Goal: Task Accomplishment & Management: Use online tool/utility

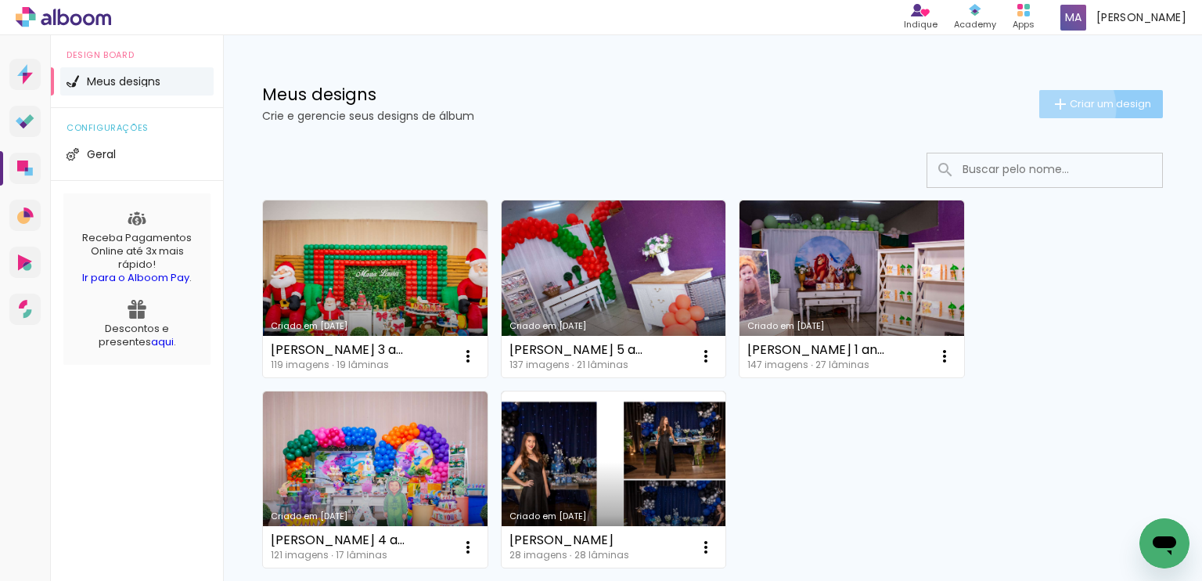
click at [1051, 107] on iron-icon at bounding box center [1060, 104] width 19 height 19
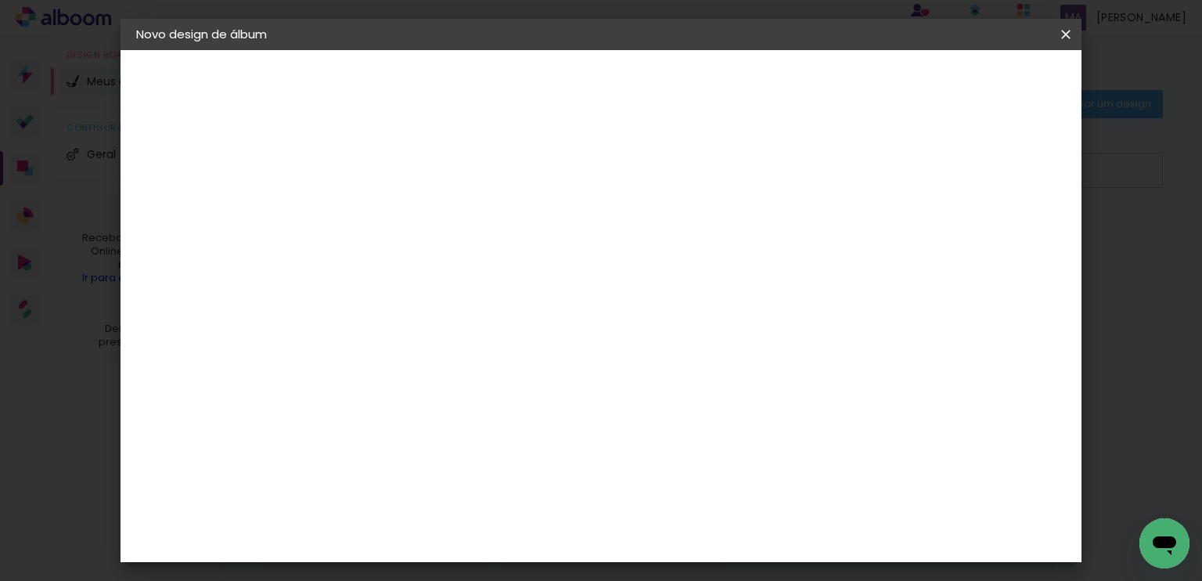
click at [392, 218] on input at bounding box center [392, 210] width 0 height 24
type input "[PERSON_NAME] 3 anos (15x21)"
type paper-input "[PERSON_NAME] 3 anos (15x21)"
click at [0, 0] on slot "Avançar" at bounding box center [0, 0] width 0 height 0
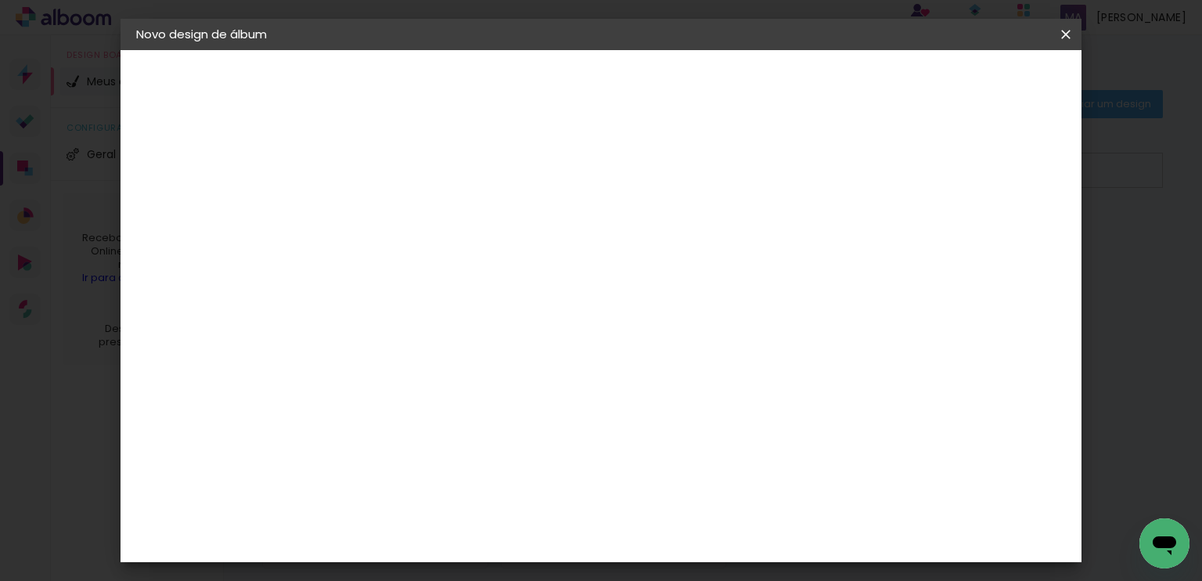
click at [409, 456] on div "Foto 15" at bounding box center [395, 468] width 28 height 25
click at [0, 0] on slot "Avançar" at bounding box center [0, 0] width 0 height 0
click at [498, 378] on span "15 × 21" at bounding box center [461, 398] width 73 height 41
click at [0, 0] on slot "Avançar" at bounding box center [0, 0] width 0 height 0
click at [0, 0] on slot "Voltar" at bounding box center [0, 0] width 0 height 0
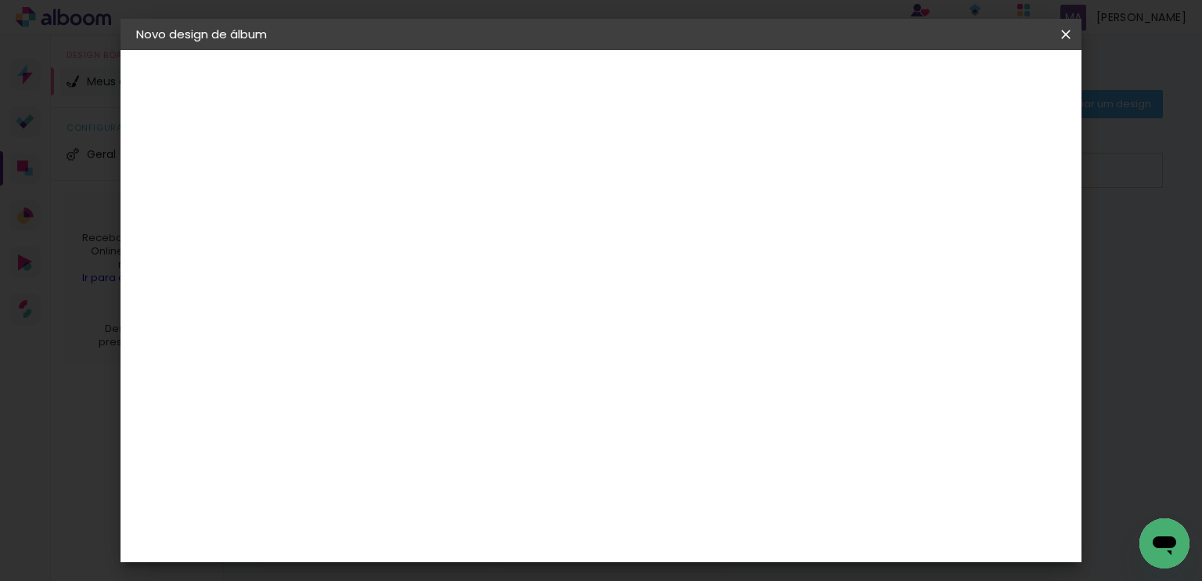
click at [498, 378] on span "15 × 21" at bounding box center [461, 398] width 73 height 41
click at [0, 0] on slot "Avançar" at bounding box center [0, 0] width 0 height 0
click at [968, 83] on span "Iniciar design" at bounding box center [932, 82] width 71 height 11
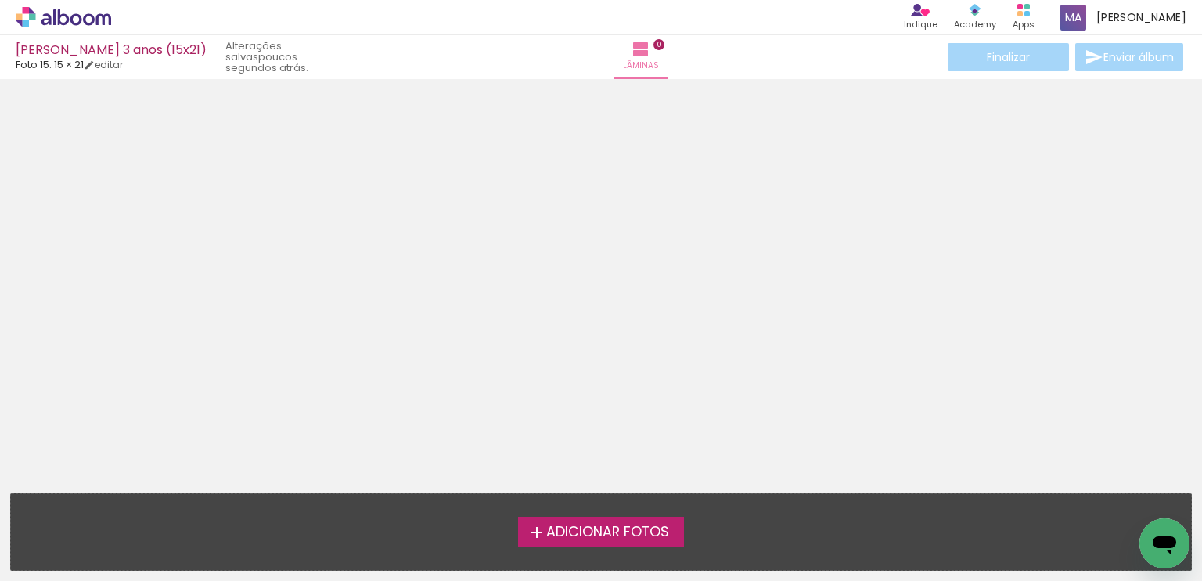
click at [617, 543] on label "Adicionar Fotos" at bounding box center [601, 531] width 167 height 30
click at [0, 0] on input "file" at bounding box center [0, 0] width 0 height 0
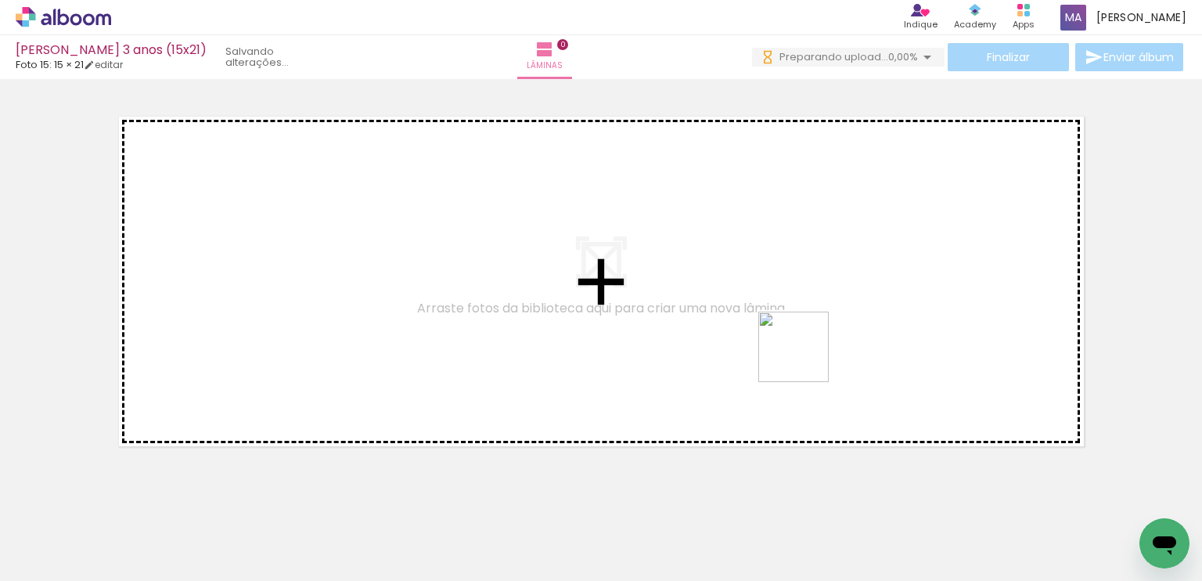
drag, startPoint x: 754, startPoint y: 532, endPoint x: 805, endPoint y: 369, distance: 171.3
click at [805, 355] on quentale-workspace at bounding box center [601, 290] width 1202 height 581
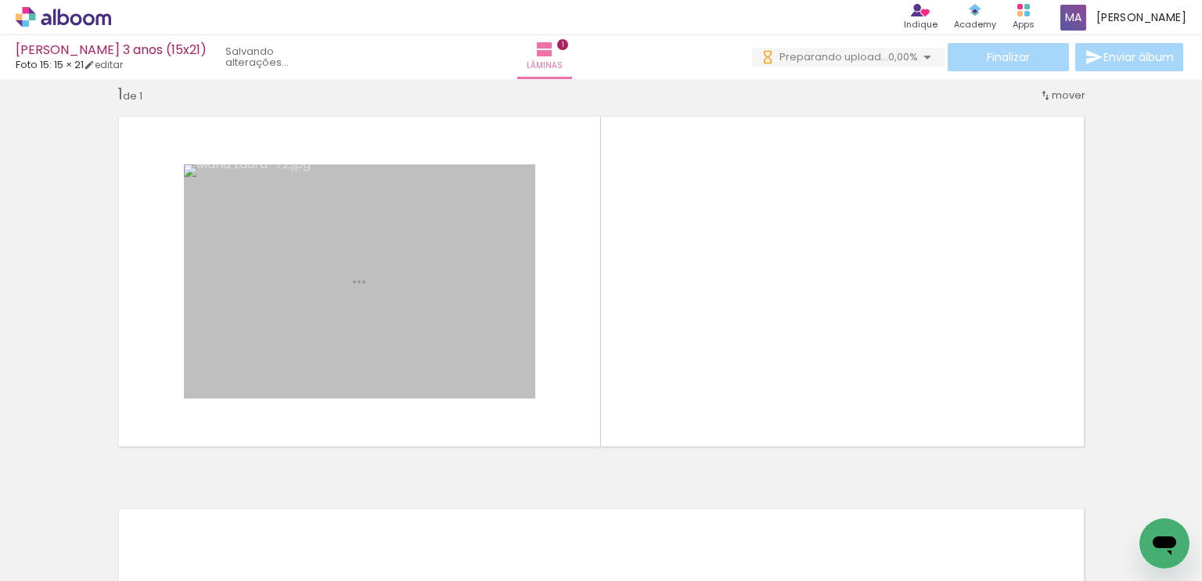
scroll to position [20, 0]
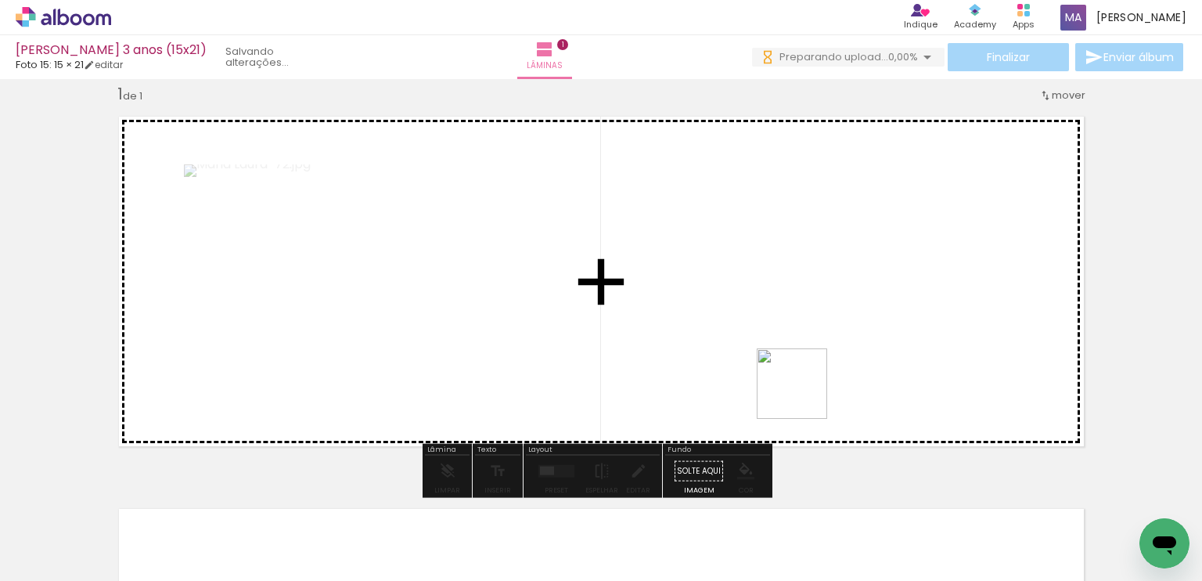
drag, startPoint x: 833, startPoint y: 540, endPoint x: 781, endPoint y: 322, distance: 223.6
click at [781, 322] on quentale-workspace at bounding box center [601, 290] width 1202 height 581
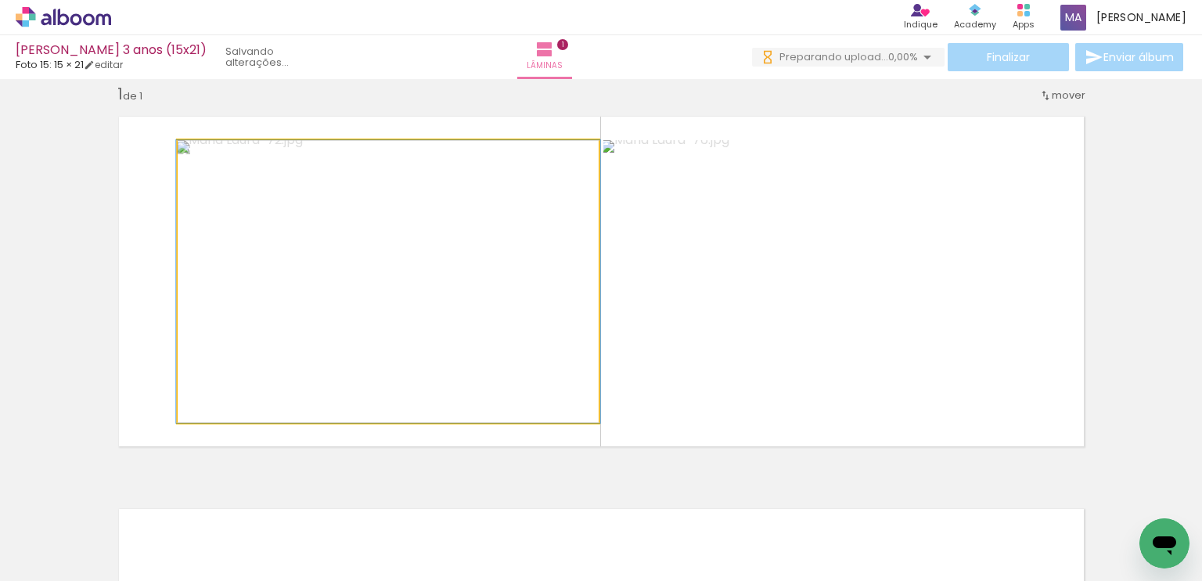
click at [470, 324] on quentale-photo at bounding box center [388, 281] width 421 height 282
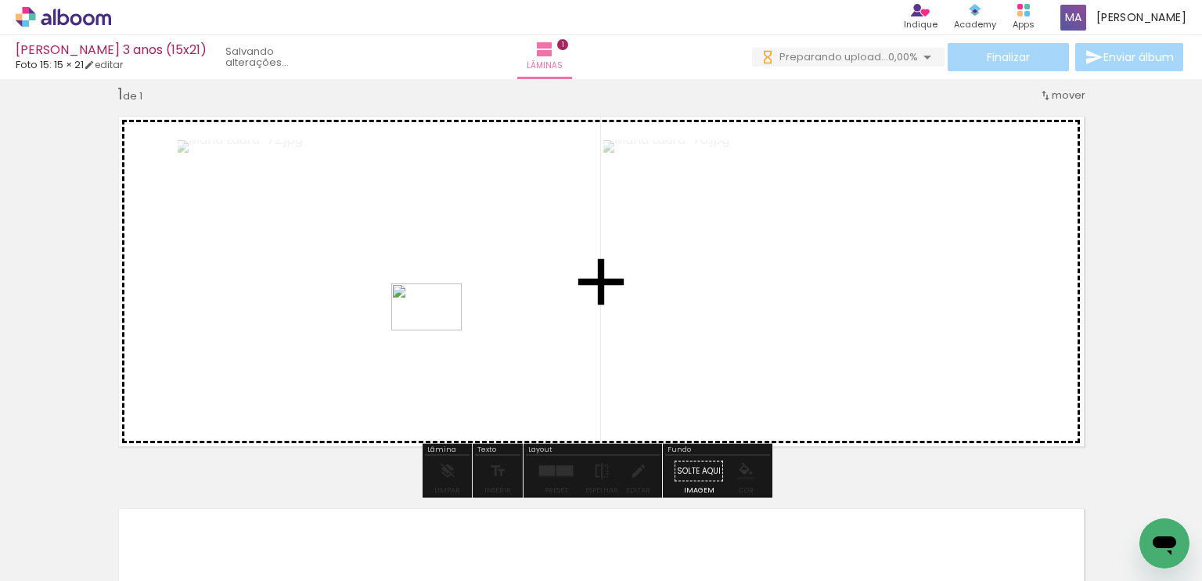
drag, startPoint x: 925, startPoint y: 539, endPoint x: 438, endPoint y: 330, distance: 529.7
click at [438, 330] on quentale-workspace at bounding box center [601, 290] width 1202 height 581
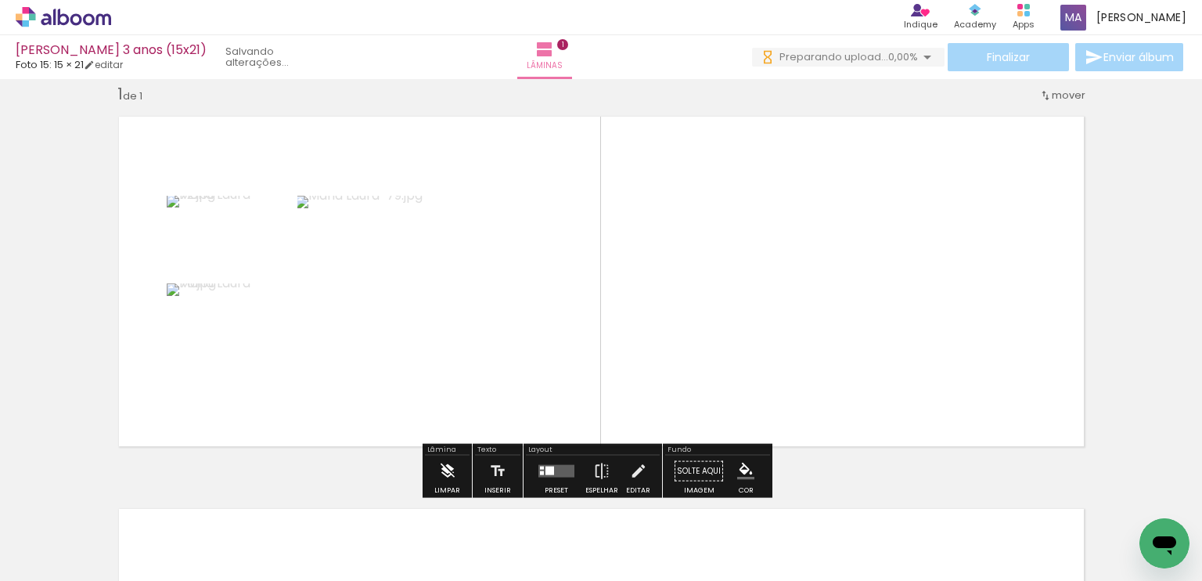
click at [444, 466] on iron-icon at bounding box center [447, 470] width 17 height 31
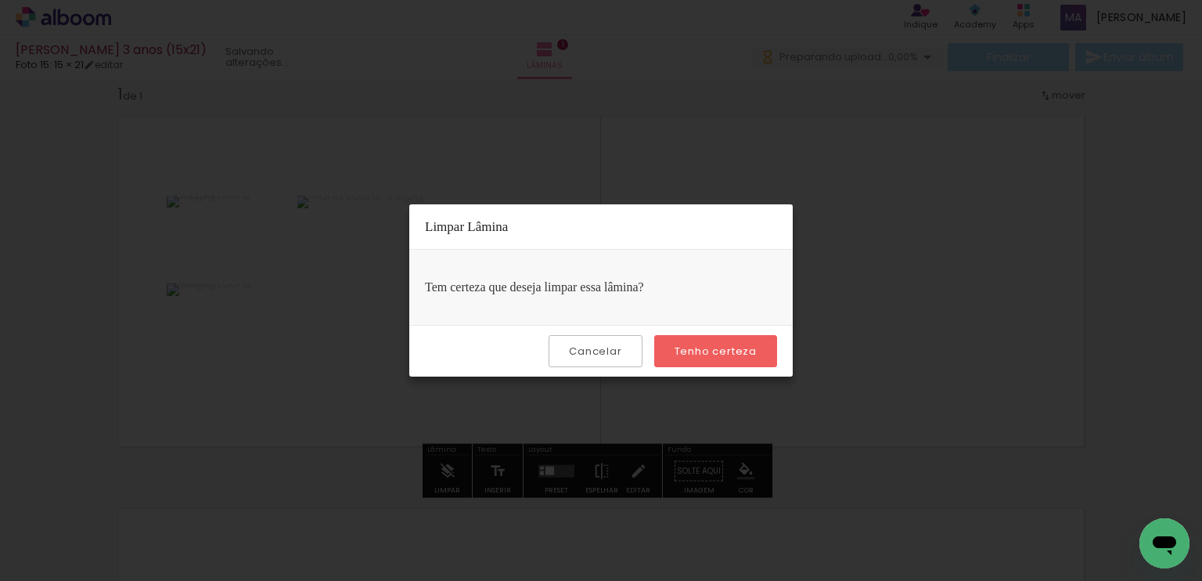
click at [0, 0] on slot "Tenho certeza" at bounding box center [0, 0] width 0 height 0
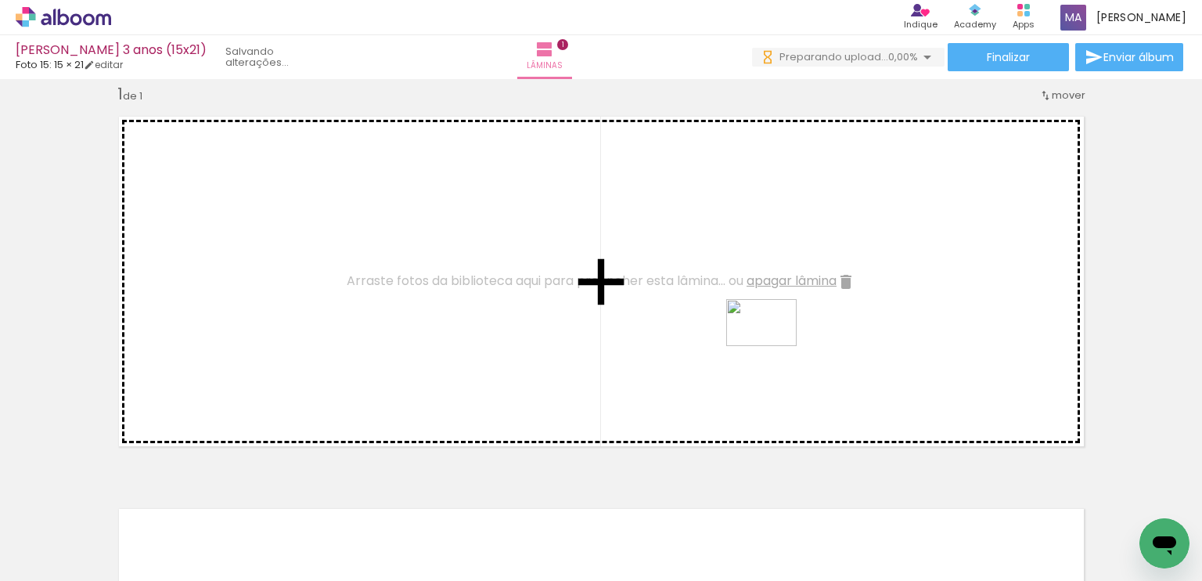
drag, startPoint x: 758, startPoint y: 528, endPoint x: 773, endPoint y: 346, distance: 182.9
click at [773, 346] on quentale-workspace at bounding box center [601, 290] width 1202 height 581
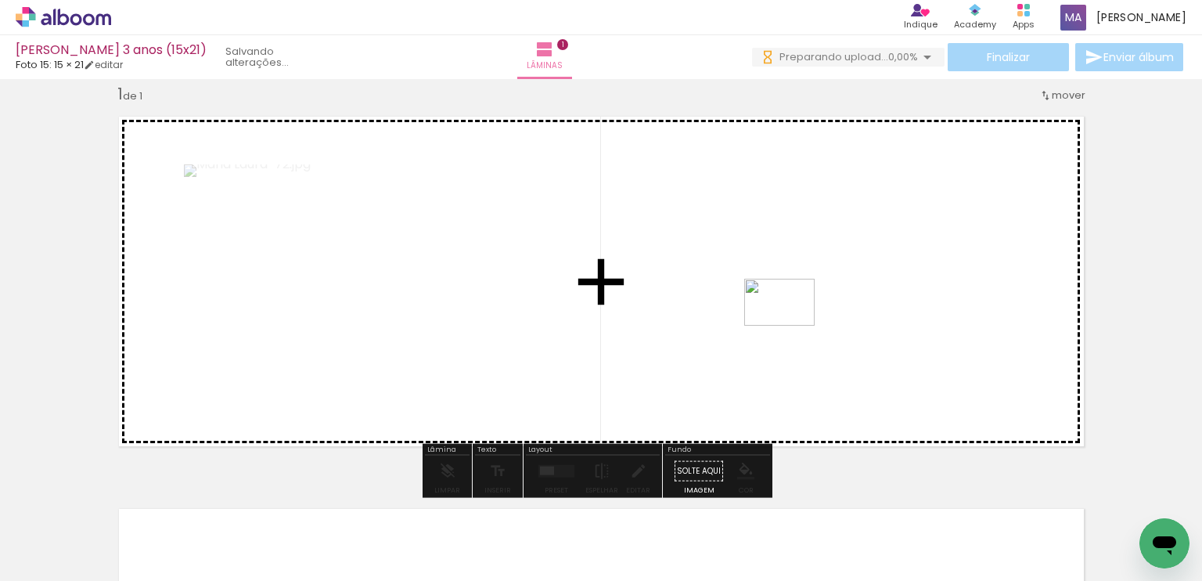
drag, startPoint x: 842, startPoint y: 538, endPoint x: 791, endPoint y: 326, distance: 218.1
click at [791, 326] on quentale-workspace at bounding box center [601, 290] width 1202 height 581
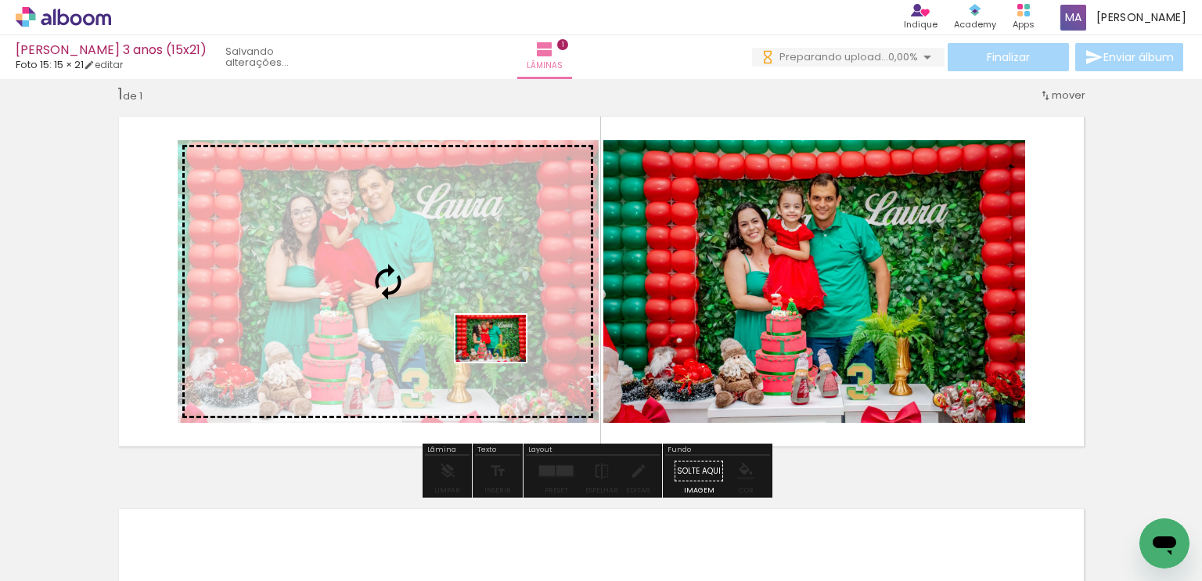
drag, startPoint x: 932, startPoint y: 534, endPoint x: 502, endPoint y: 362, distance: 463.1
click at [502, 362] on quentale-workspace at bounding box center [601, 290] width 1202 height 581
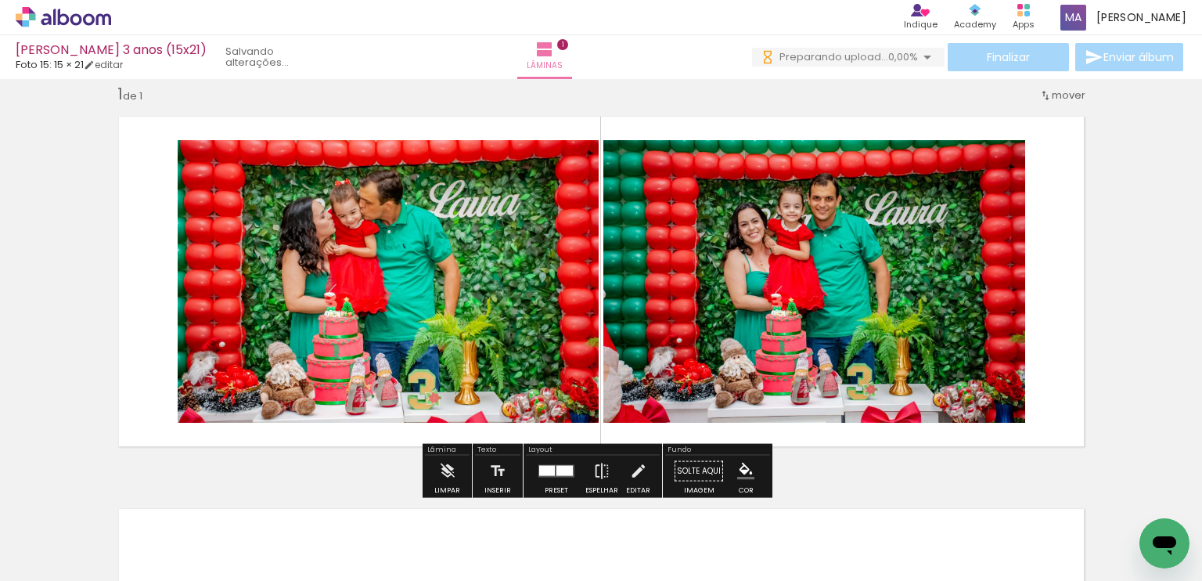
click at [715, 499] on iron-icon at bounding box center [709, 496] width 16 height 16
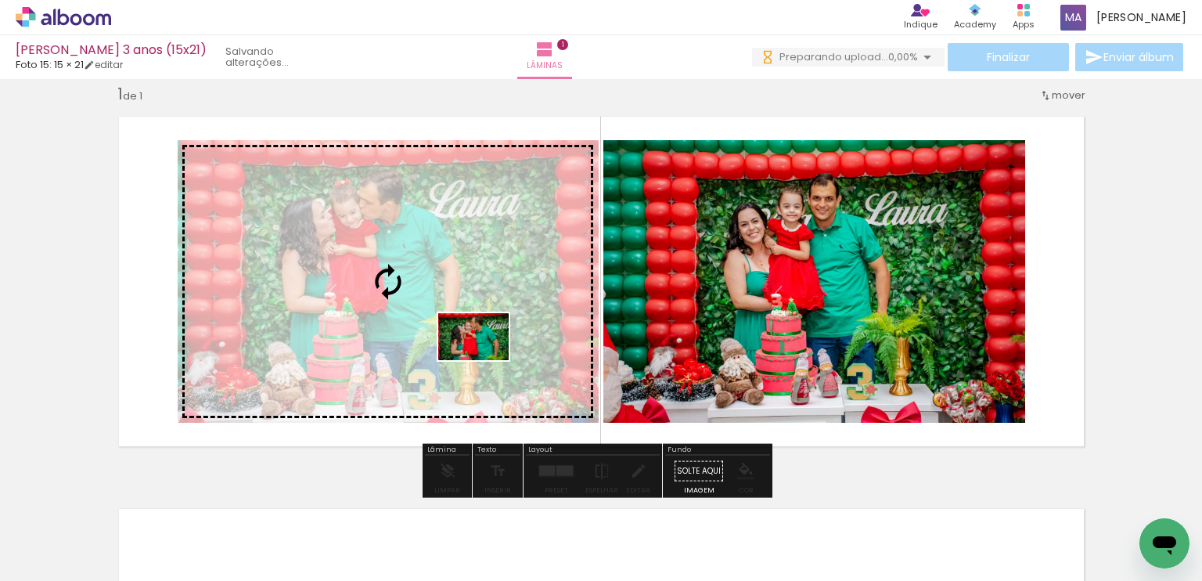
drag, startPoint x: 923, startPoint y: 536, endPoint x: 485, endPoint y: 360, distance: 472.3
click at [485, 360] on quentale-workspace at bounding box center [601, 290] width 1202 height 581
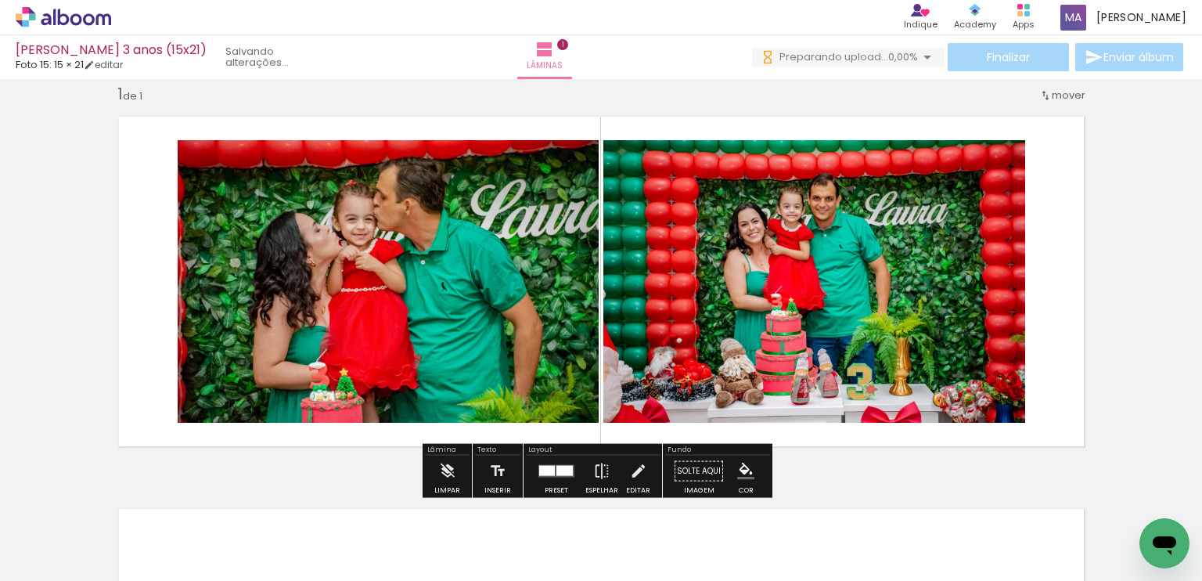
click at [806, 506] on paper-icon-button at bounding box center [797, 497] width 20 height 20
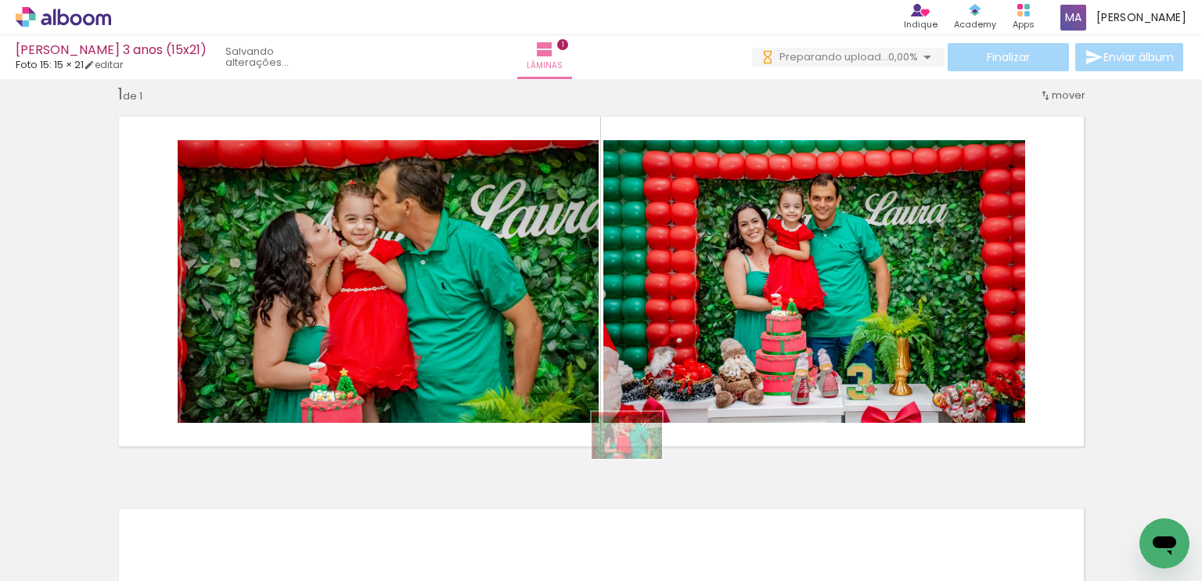
scroll to position [0, 0]
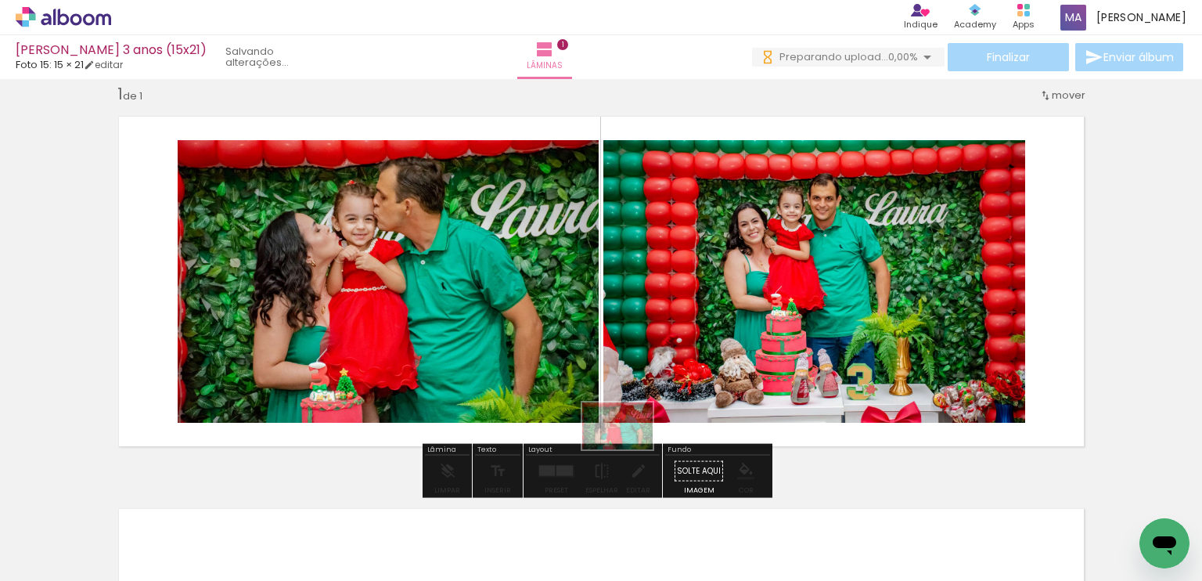
drag, startPoint x: 832, startPoint y: 538, endPoint x: 629, endPoint y: 449, distance: 221.4
click at [629, 449] on quentale-workspace at bounding box center [601, 290] width 1202 height 581
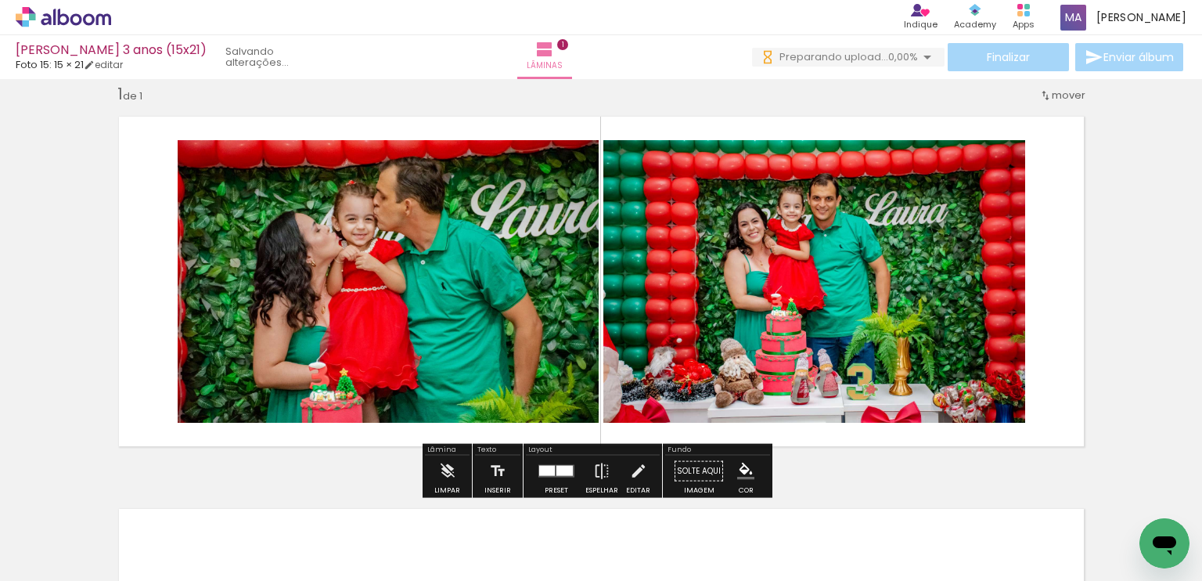
click at [886, 450] on quentale-layouter at bounding box center [601, 281] width 988 height 353
click at [1035, 432] on quentale-layouter at bounding box center [601, 281] width 988 height 353
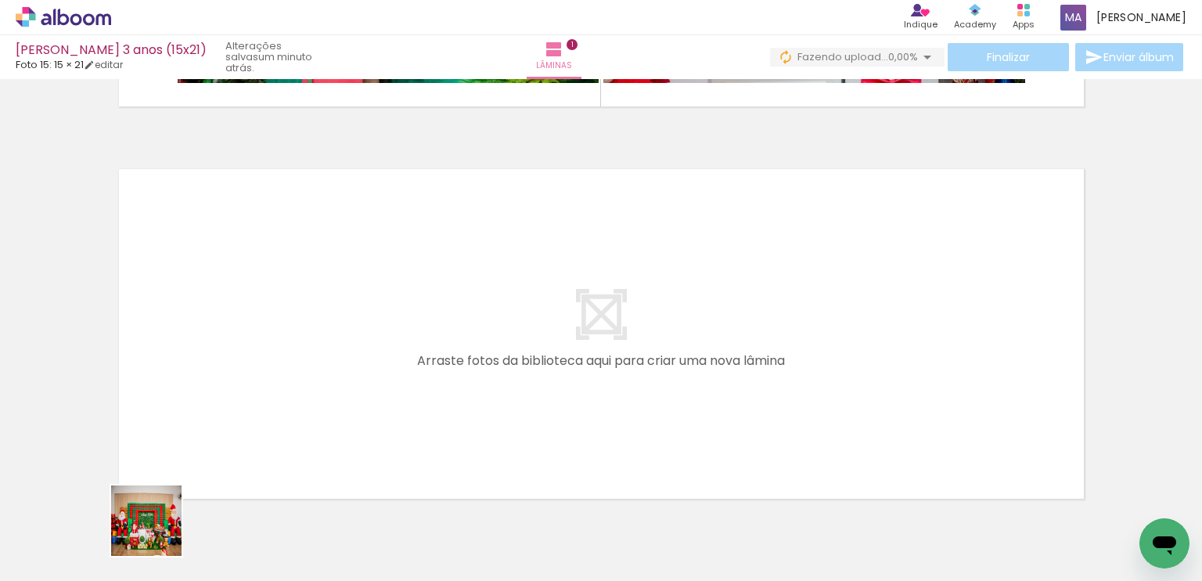
drag, startPoint x: 152, startPoint y: 538, endPoint x: 305, endPoint y: 293, distance: 288.3
click at [305, 293] on quentale-workspace at bounding box center [601, 290] width 1202 height 581
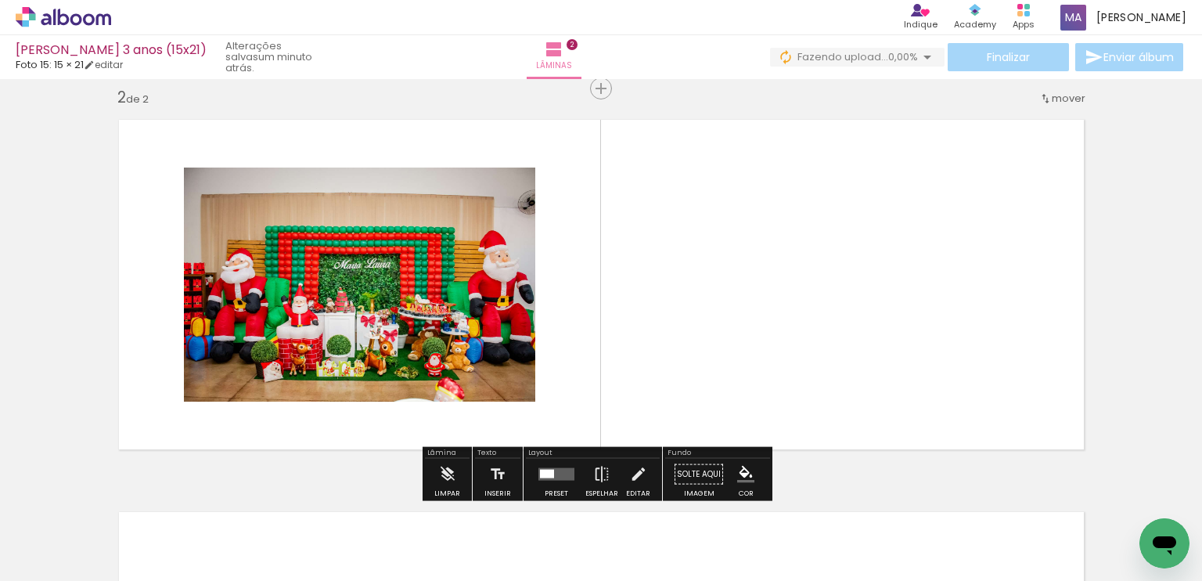
scroll to position [412, 0]
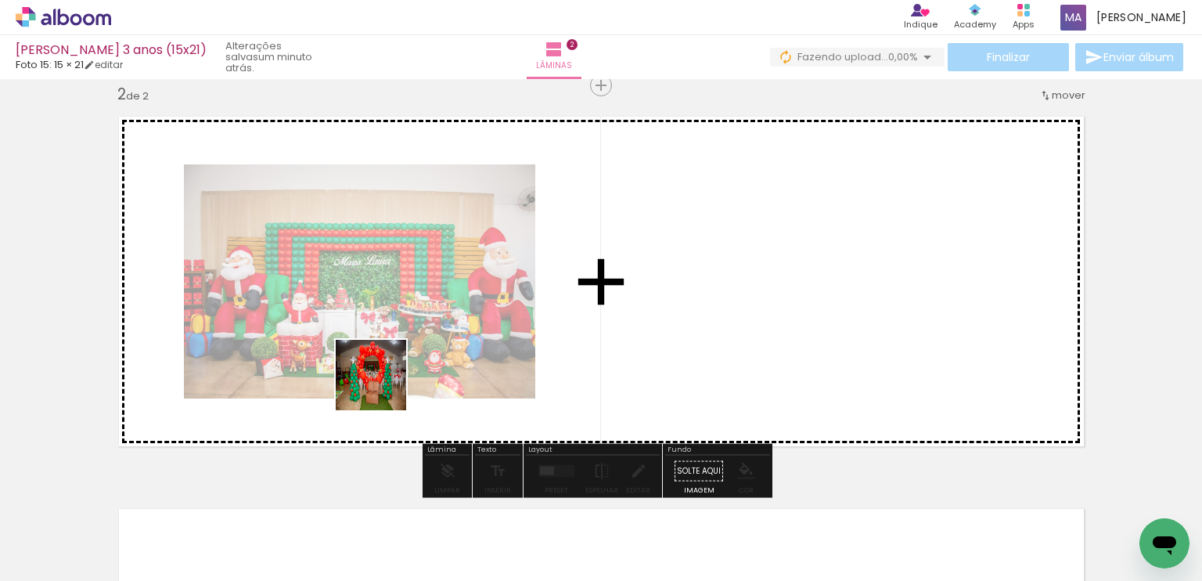
drag, startPoint x: 250, startPoint y: 532, endPoint x: 398, endPoint y: 457, distance: 165.2
click at [397, 376] on quentale-workspace at bounding box center [601, 290] width 1202 height 581
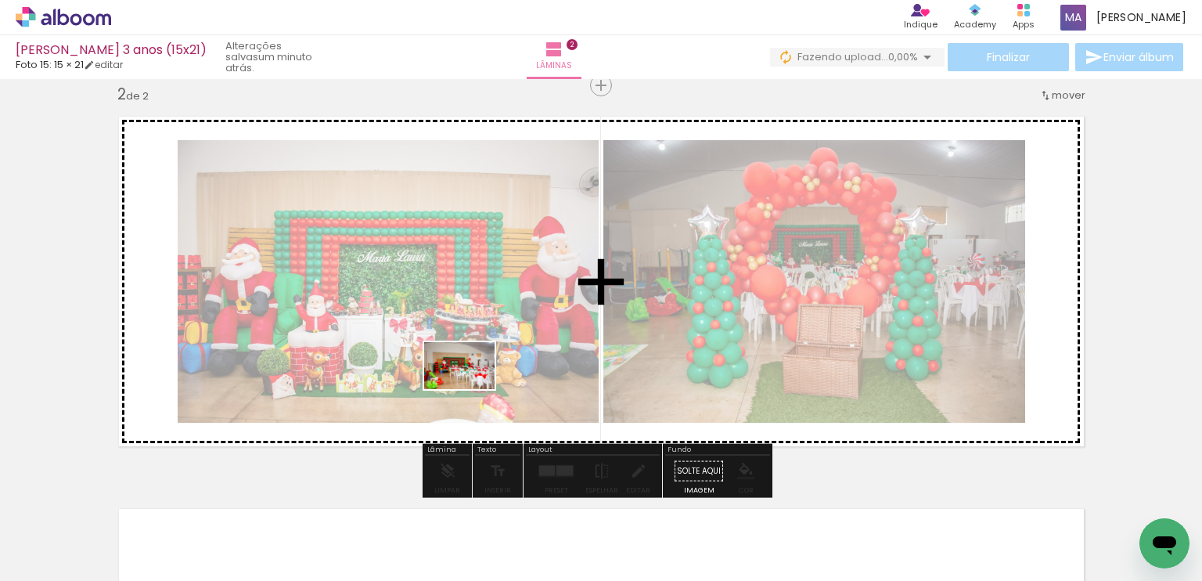
drag, startPoint x: 350, startPoint y: 527, endPoint x: 471, endPoint y: 389, distance: 184.1
click at [471, 389] on quentale-workspace at bounding box center [601, 290] width 1202 height 581
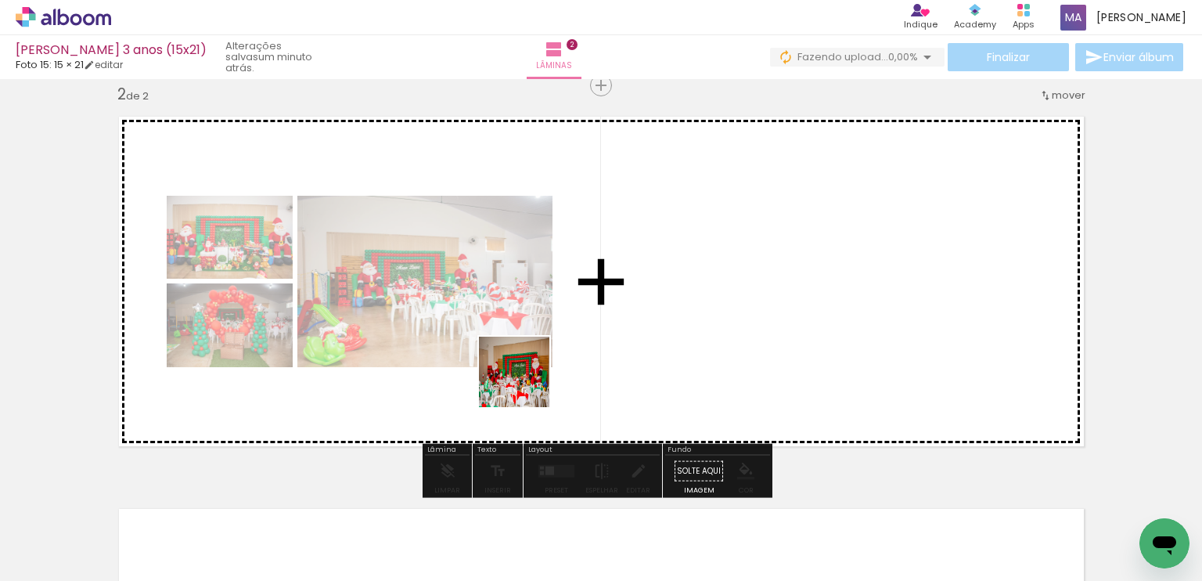
drag, startPoint x: 441, startPoint y: 518, endPoint x: 535, endPoint y: 463, distance: 109.4
click at [531, 380] on quentale-workspace at bounding box center [601, 290] width 1202 height 581
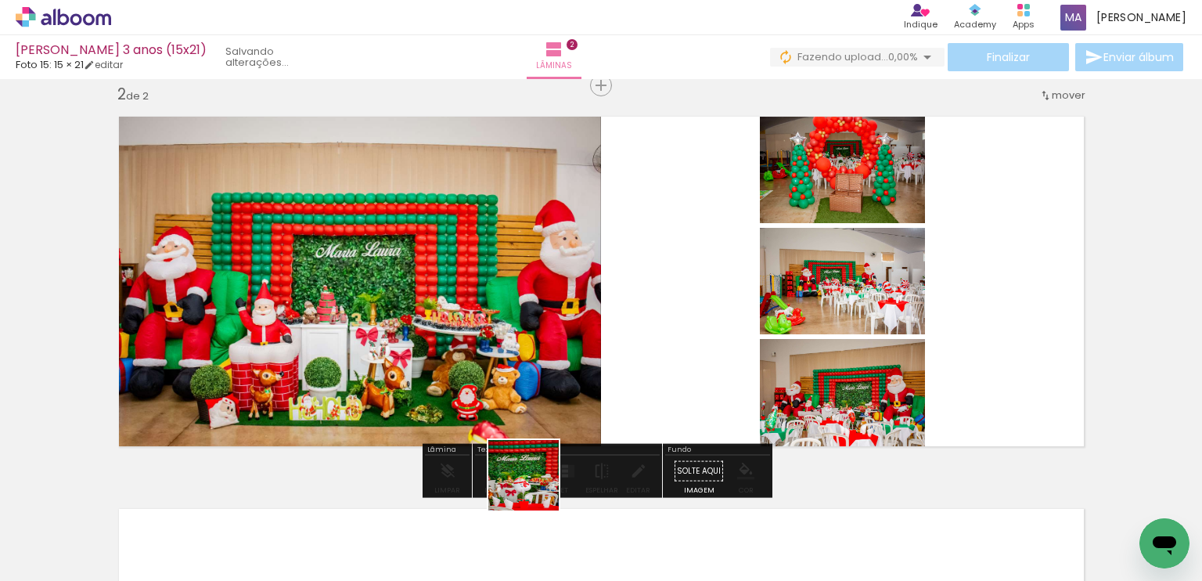
drag, startPoint x: 523, startPoint y: 508, endPoint x: 676, endPoint y: 439, distance: 168.1
click at [689, 312] on quentale-workspace at bounding box center [601, 290] width 1202 height 581
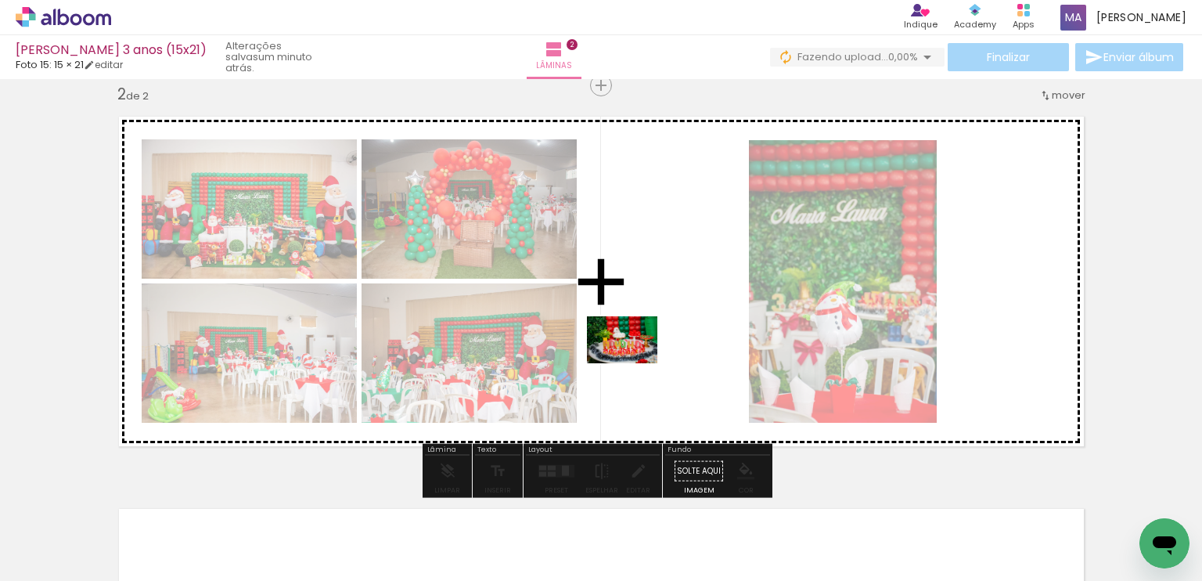
drag, startPoint x: 617, startPoint y: 522, endPoint x: 634, endPoint y: 363, distance: 159.8
click at [634, 363] on quentale-workspace at bounding box center [601, 290] width 1202 height 581
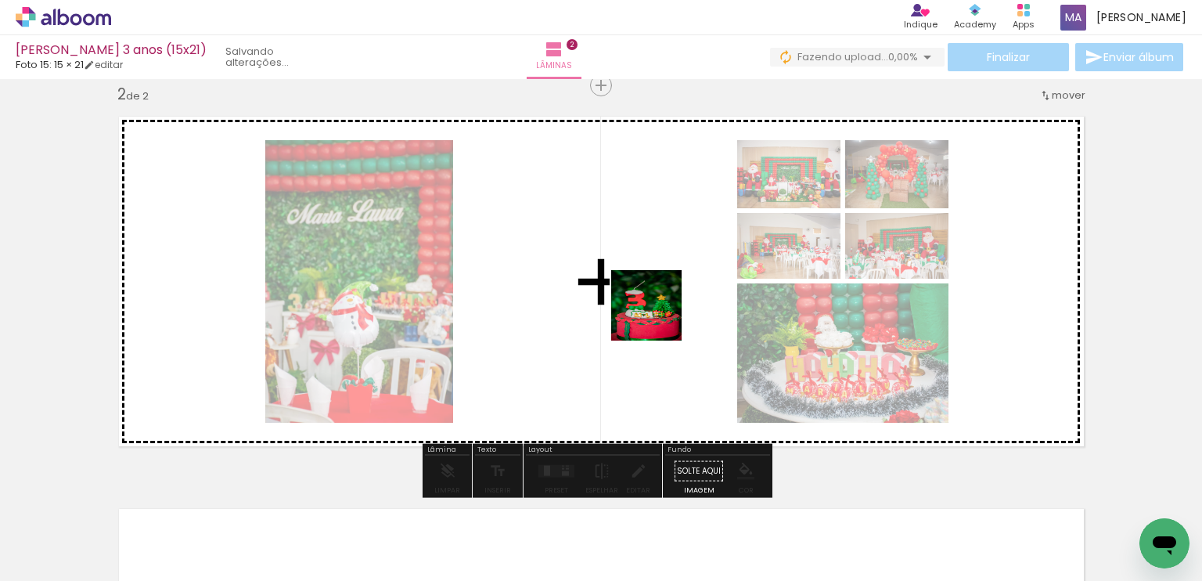
drag, startPoint x: 779, startPoint y: 521, endPoint x: 773, endPoint y: 419, distance: 102.7
click at [657, 316] on quentale-workspace at bounding box center [601, 290] width 1202 height 581
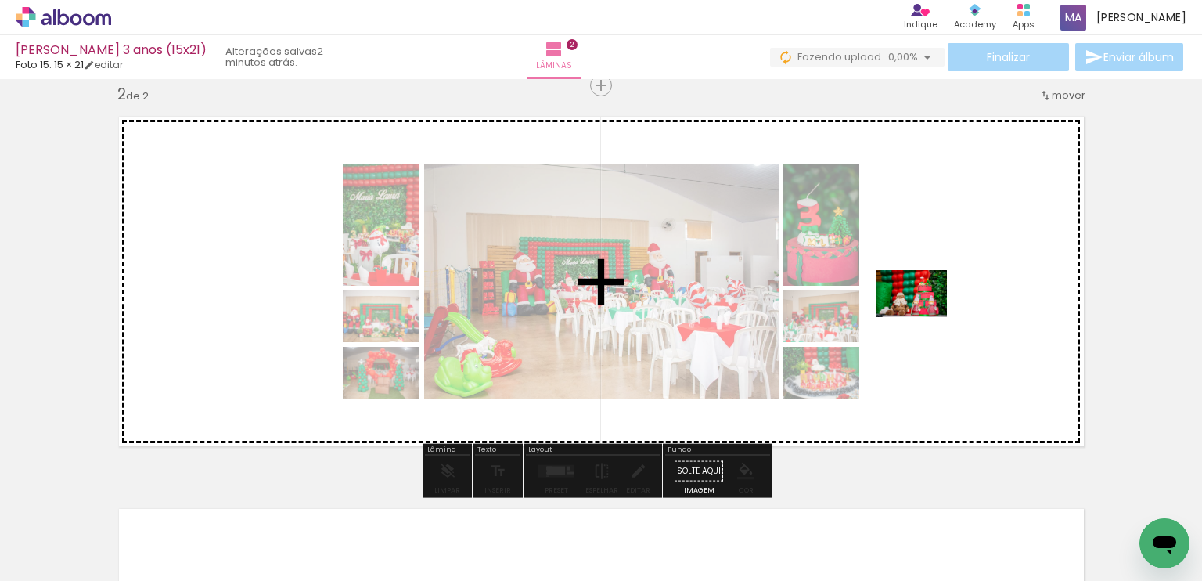
drag, startPoint x: 951, startPoint y: 534, endPoint x: 923, endPoint y: 317, distance: 218.5
click at [923, 317] on quentale-workspace at bounding box center [601, 290] width 1202 height 581
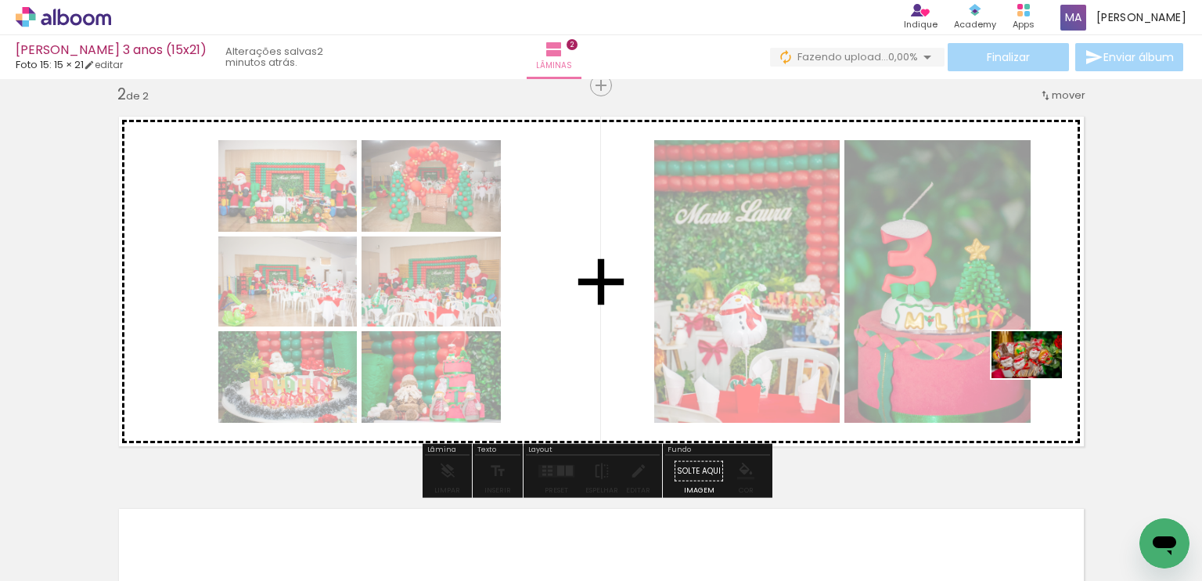
drag, startPoint x: 1040, startPoint y: 534, endPoint x: 1038, endPoint y: 378, distance: 155.7
click at [1038, 378] on quentale-workspace at bounding box center [601, 290] width 1202 height 581
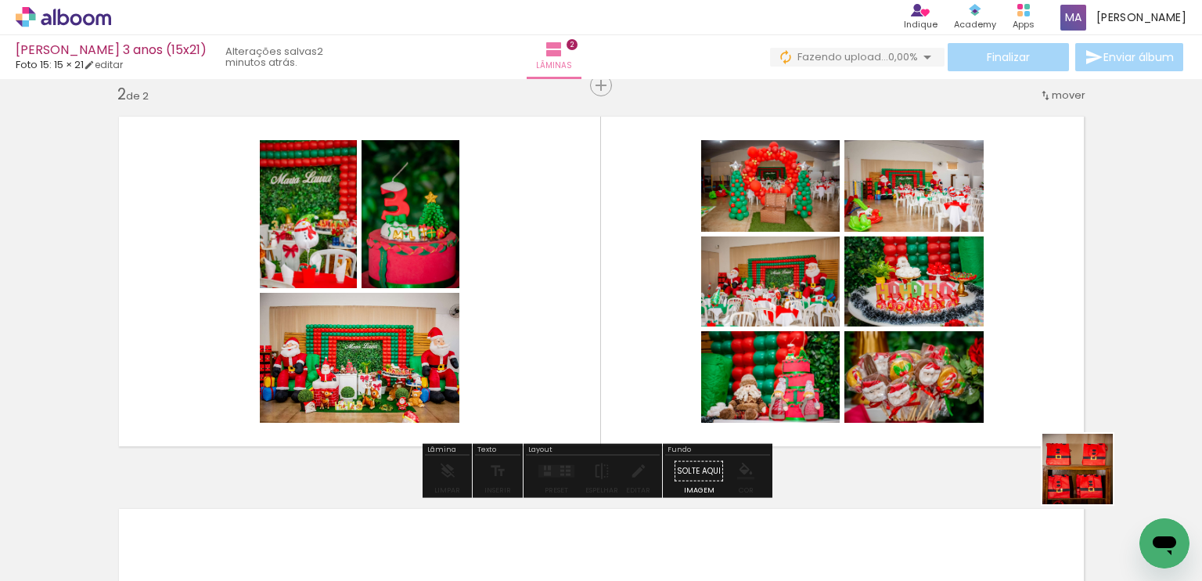
drag, startPoint x: 1121, startPoint y: 526, endPoint x: 1017, endPoint y: 383, distance: 176.6
click at [1017, 383] on quentale-workspace at bounding box center [601, 290] width 1202 height 581
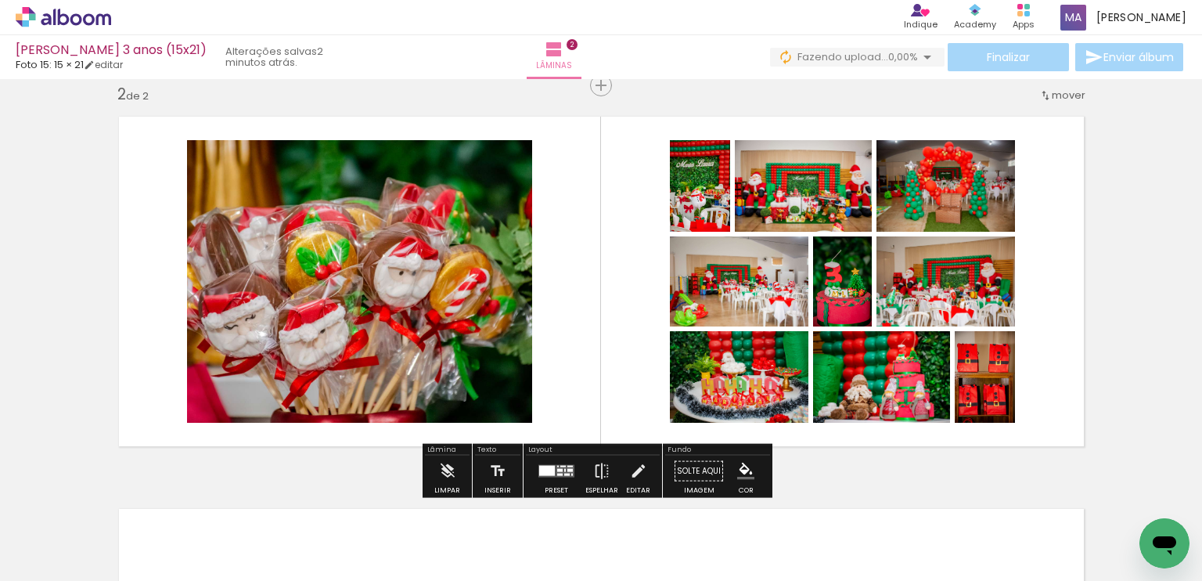
click at [655, 496] on iron-icon at bounding box center [648, 496] width 16 height 16
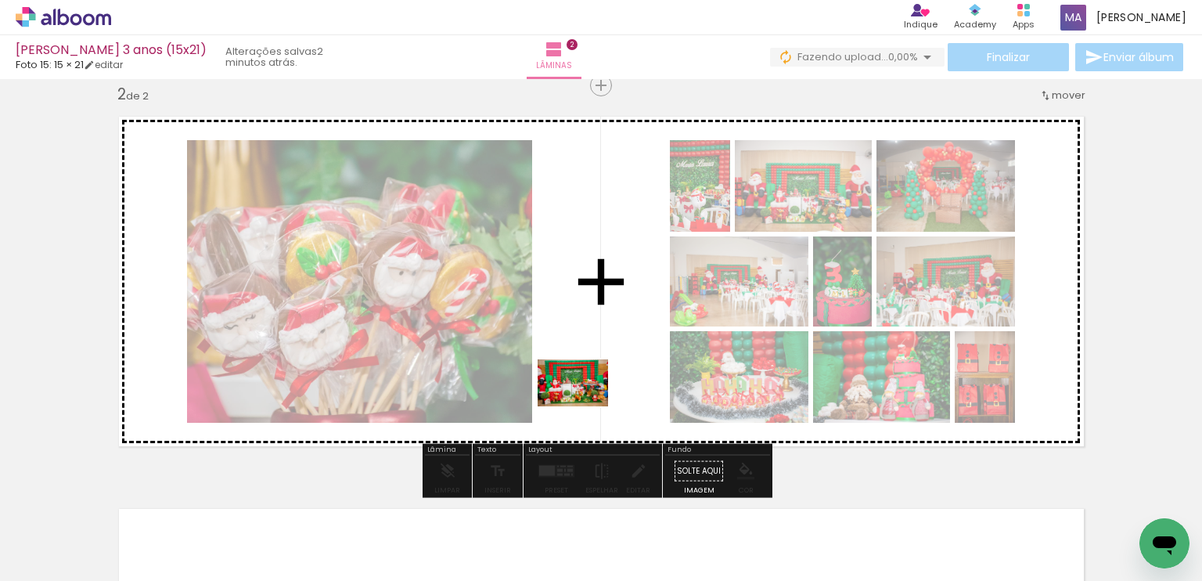
drag, startPoint x: 1115, startPoint y: 534, endPoint x: 585, endPoint y: 406, distance: 545.7
click at [585, 406] on quentale-workspace at bounding box center [601, 290] width 1202 height 581
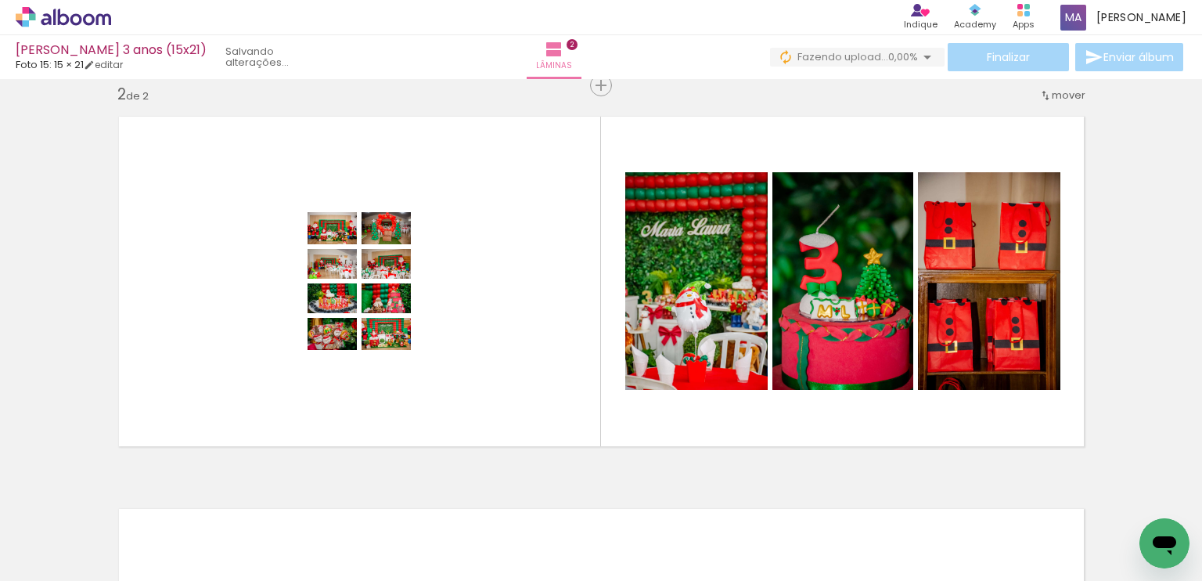
scroll to position [0, 332]
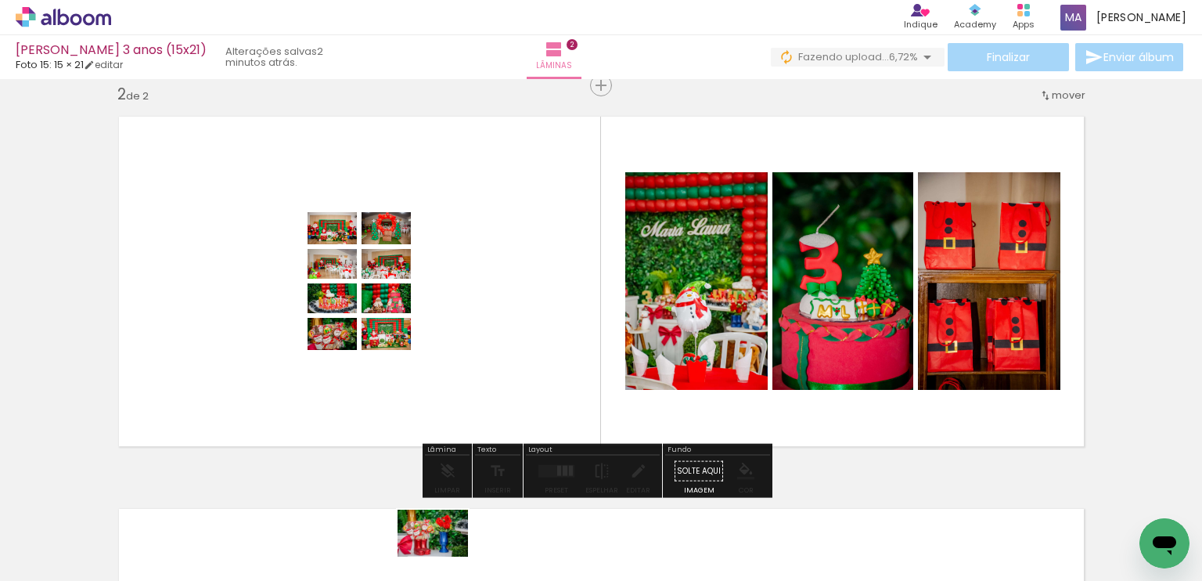
drag, startPoint x: 441, startPoint y: 538, endPoint x: 444, endPoint y: 556, distance: 19.2
click at [444, 554] on div at bounding box center [438, 528] width 77 height 52
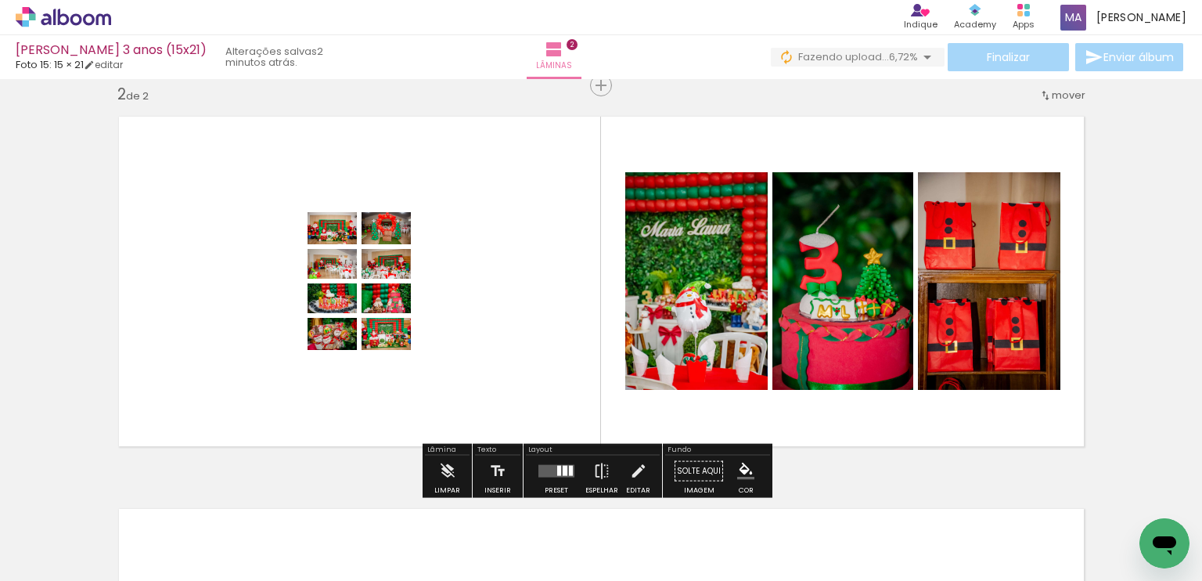
click at [411, 508] on div at bounding box center [438, 528] width 77 height 52
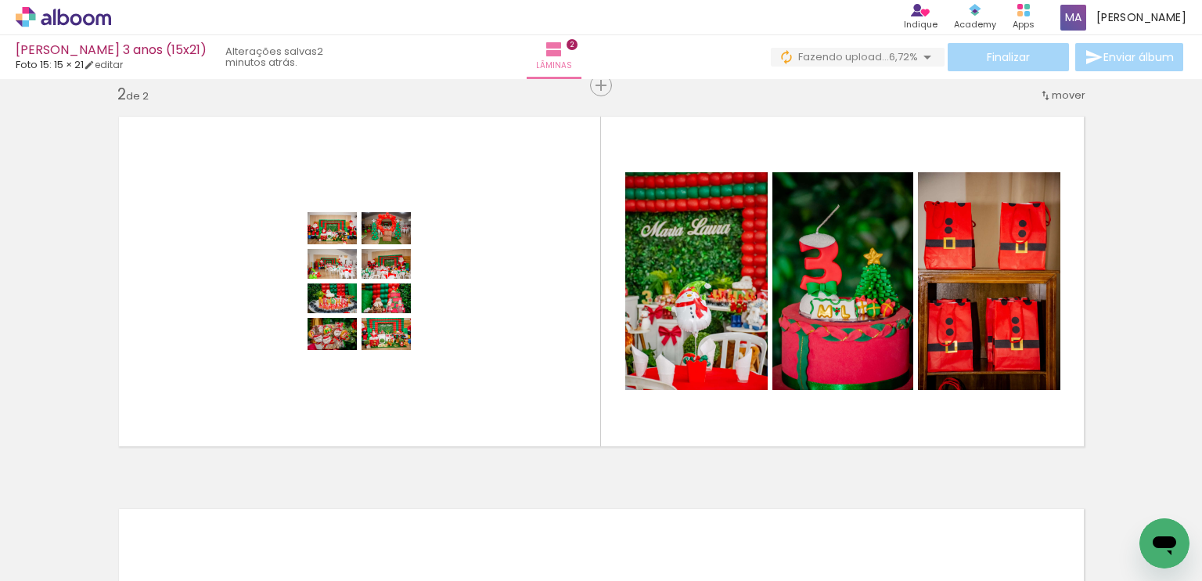
click at [409, 498] on iron-icon at bounding box center [404, 496] width 16 height 16
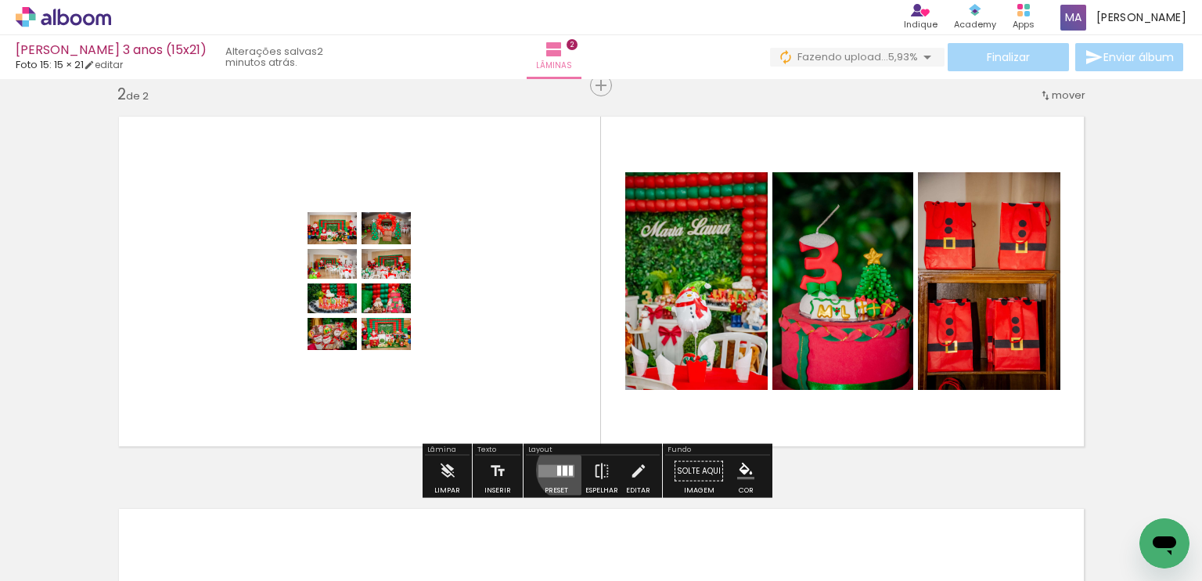
click at [563, 469] on quentale-layouter at bounding box center [556, 471] width 36 height 13
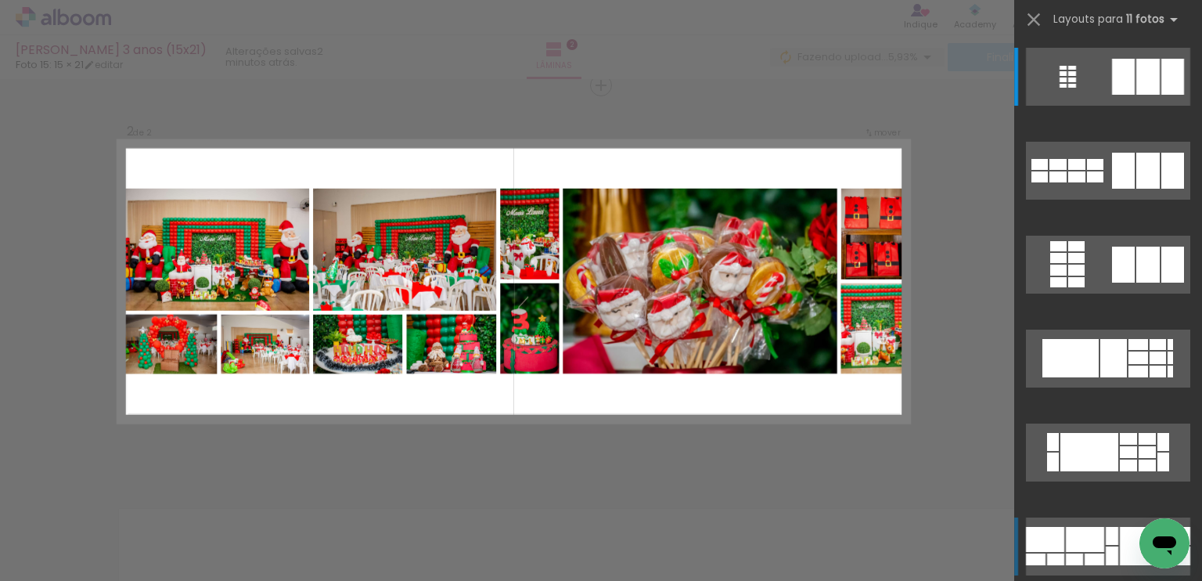
click at [1124, 534] on div at bounding box center [1148, 546] width 56 height 38
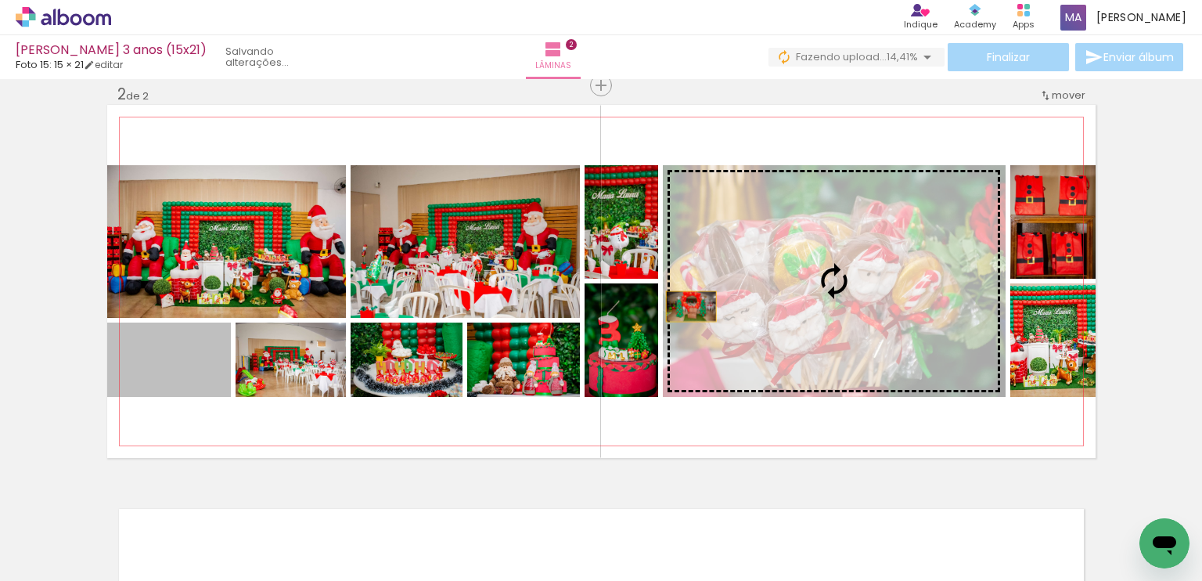
drag, startPoint x: 194, startPoint y: 377, endPoint x: 685, endPoint y: 306, distance: 495.8
click at [0, 0] on slot at bounding box center [0, 0] width 0 height 0
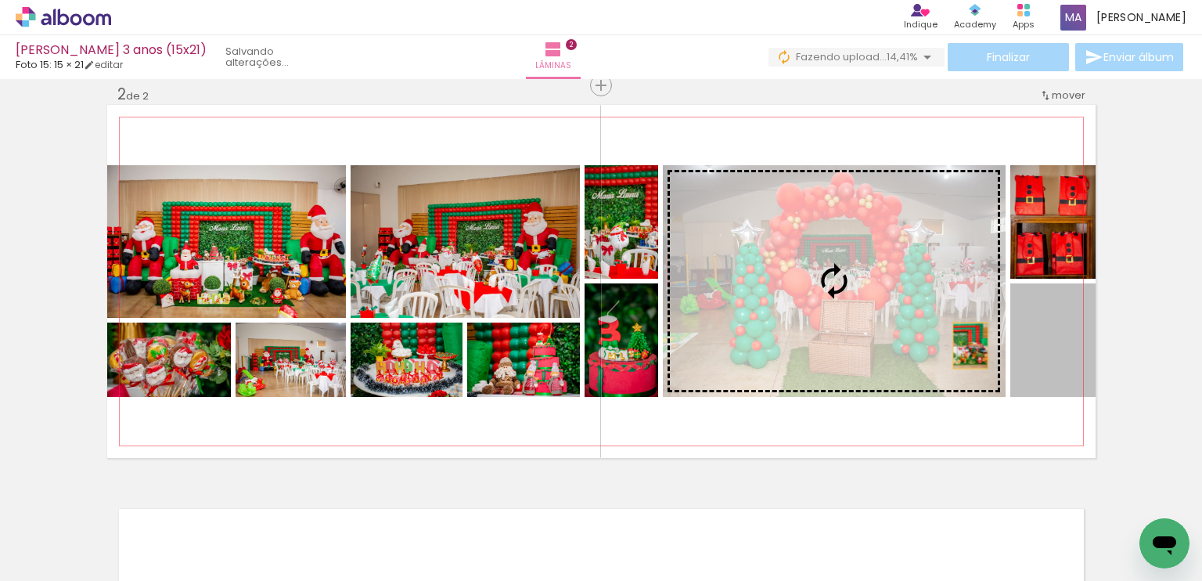
drag, startPoint x: 1027, startPoint y: 357, endPoint x: 964, endPoint y: 345, distance: 63.7
click at [0, 0] on slot at bounding box center [0, 0] width 0 height 0
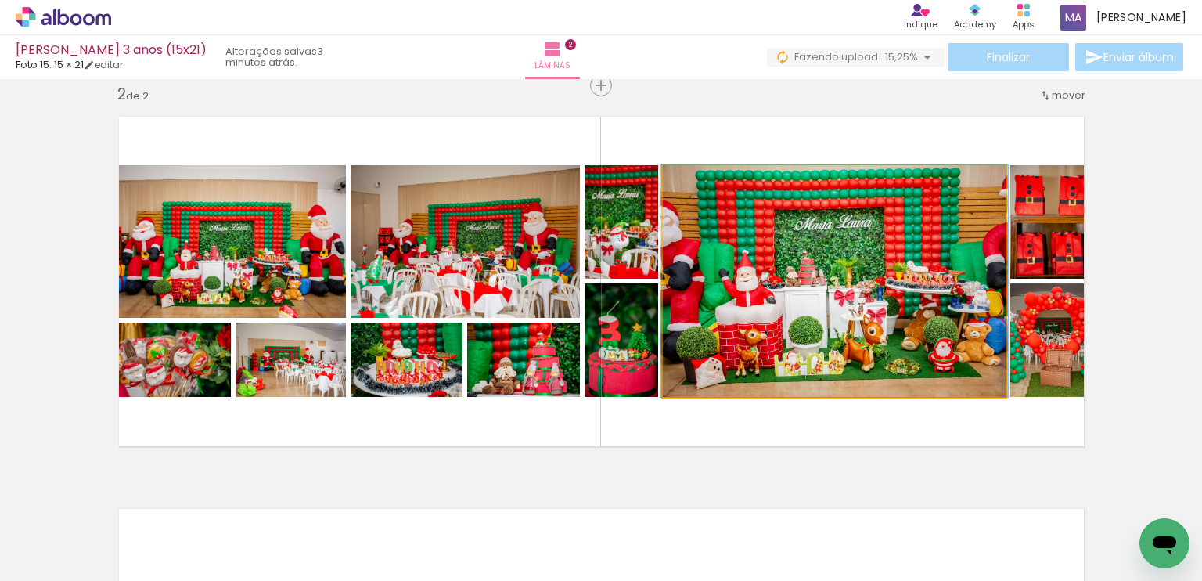
drag, startPoint x: 742, startPoint y: 343, endPoint x: 769, endPoint y: 264, distance: 83.6
click at [769, 264] on quentale-photo at bounding box center [834, 281] width 343 height 232
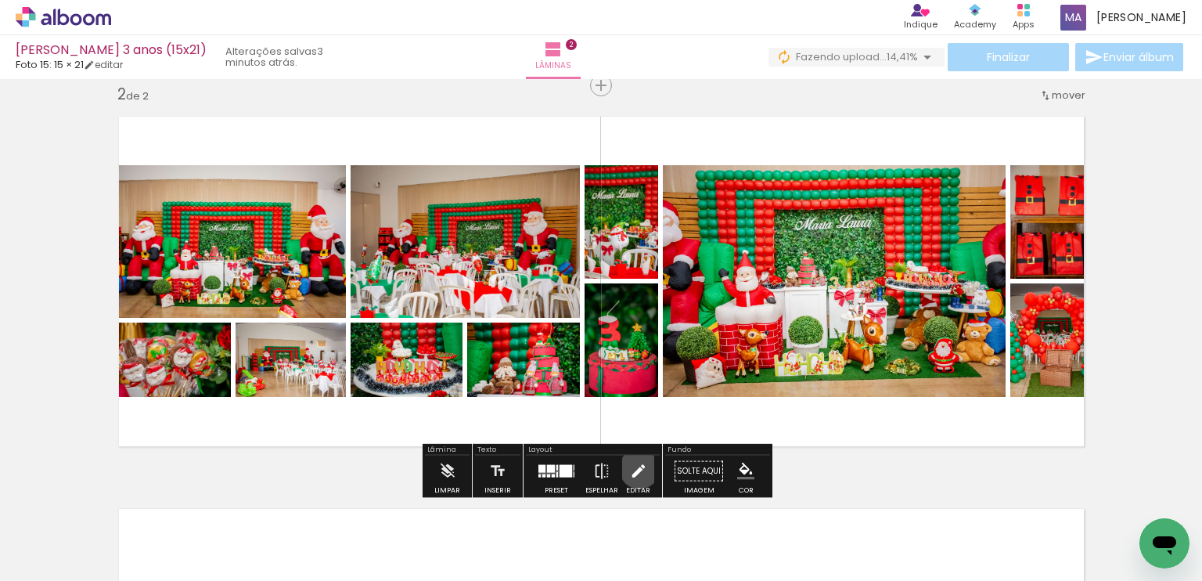
click at [635, 468] on iron-icon at bounding box center [638, 470] width 17 height 31
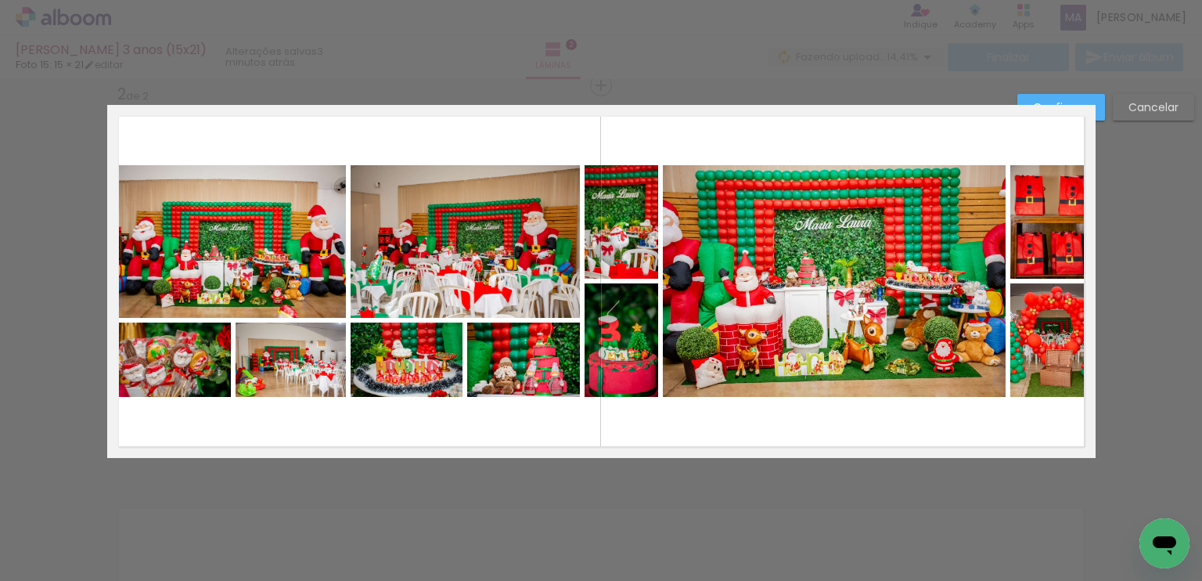
click at [829, 239] on quentale-photo at bounding box center [834, 281] width 343 height 232
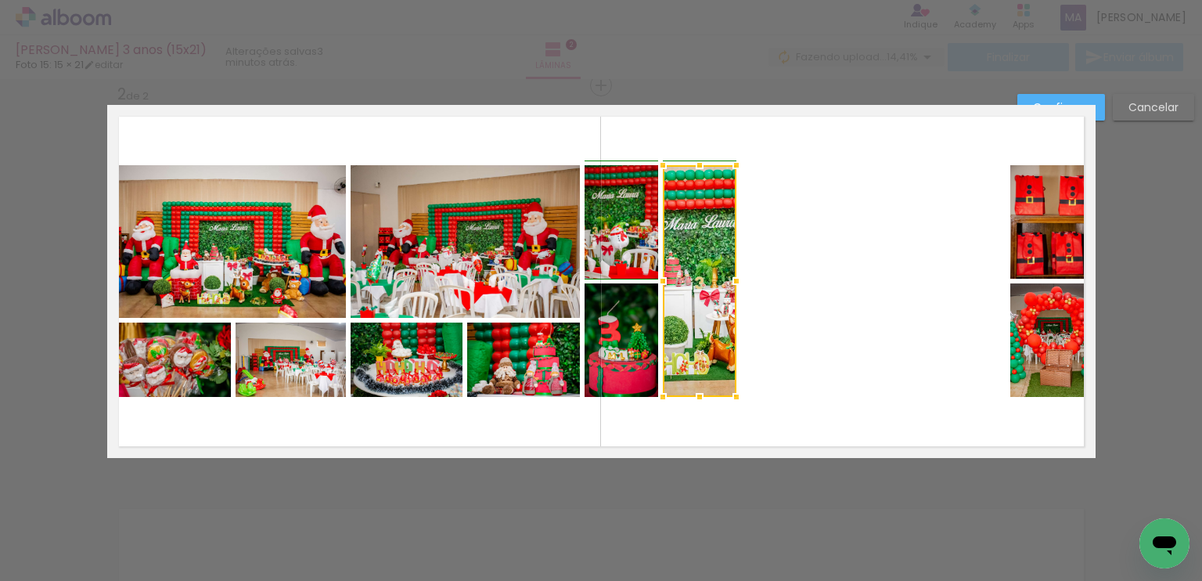
drag, startPoint x: 1002, startPoint y: 283, endPoint x: 729, endPoint y: 290, distance: 273.2
click at [729, 290] on div at bounding box center [736, 280] width 31 height 31
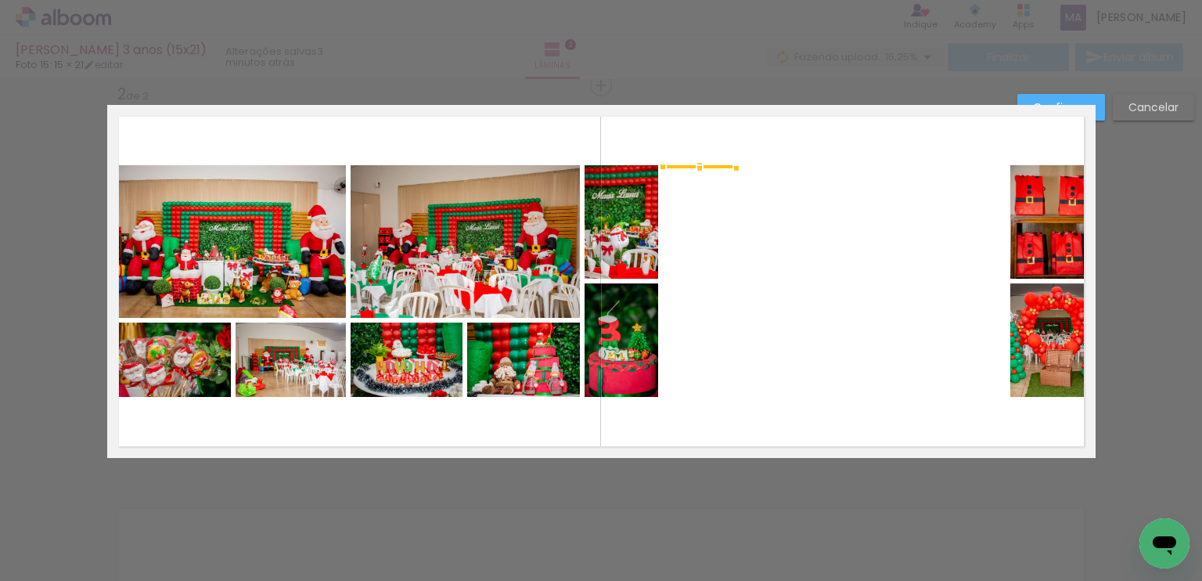
drag, startPoint x: 693, startPoint y: 400, endPoint x: 697, endPoint y: 164, distance: 235.6
click at [697, 164] on div at bounding box center [699, 168] width 31 height 31
drag, startPoint x: 697, startPoint y: 164, endPoint x: 699, endPoint y: 206, distance: 41.5
click at [698, 207] on quentale-layouter at bounding box center [601, 281] width 988 height 353
click at [0, 0] on slot "Cancelar" at bounding box center [0, 0] width 0 height 0
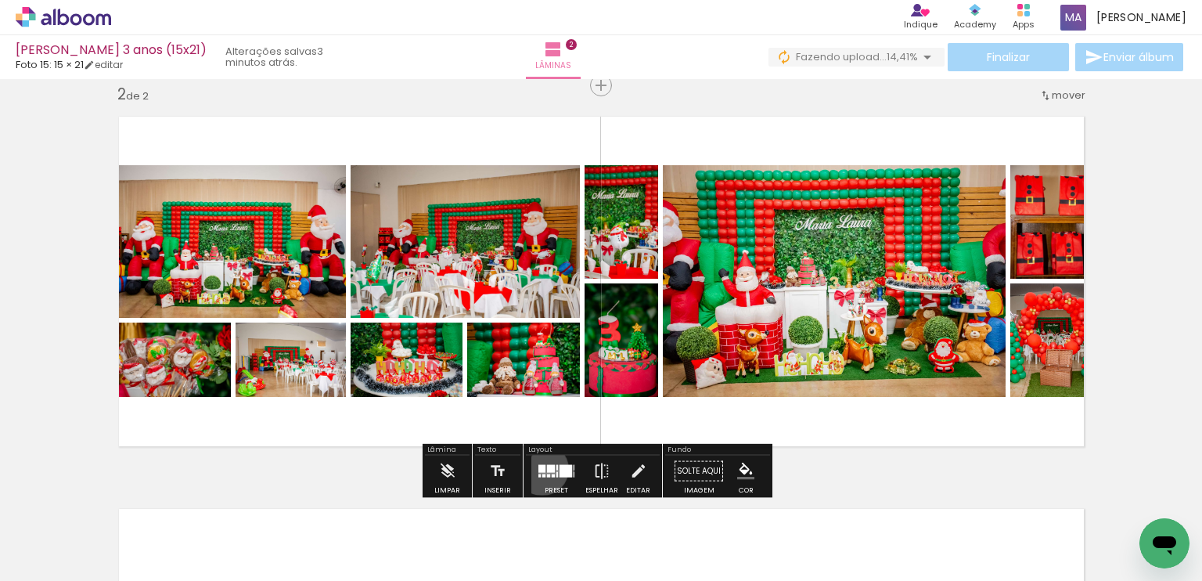
click at [538, 468] on div at bounding box center [541, 469] width 7 height 8
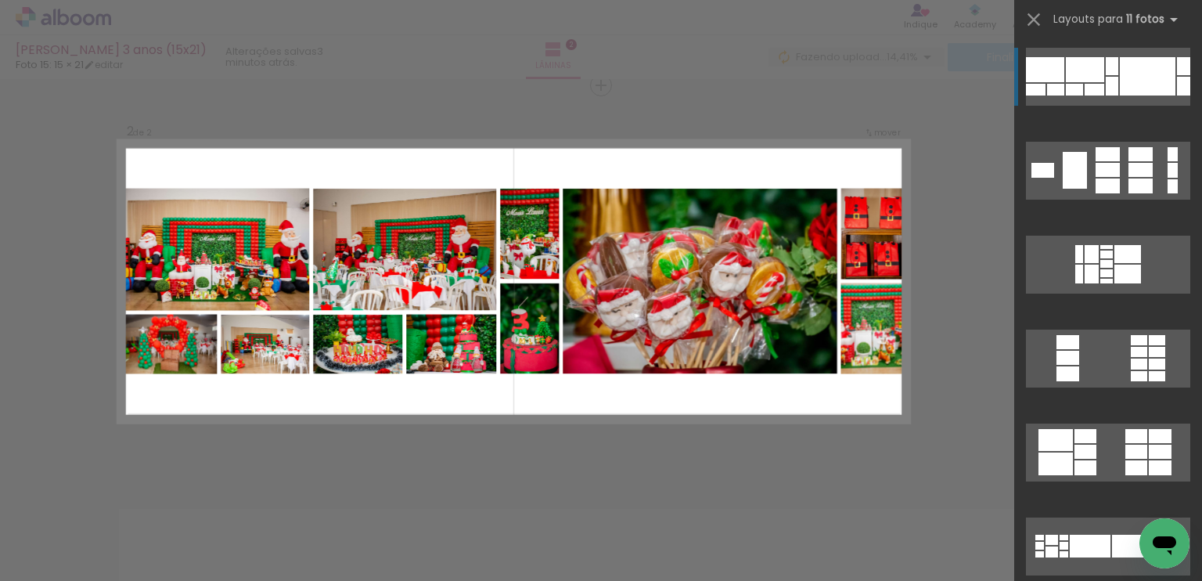
scroll to position [0, 0]
click at [397, 434] on div "Confirmar Cancelar" at bounding box center [601, 274] width 1202 height 1214
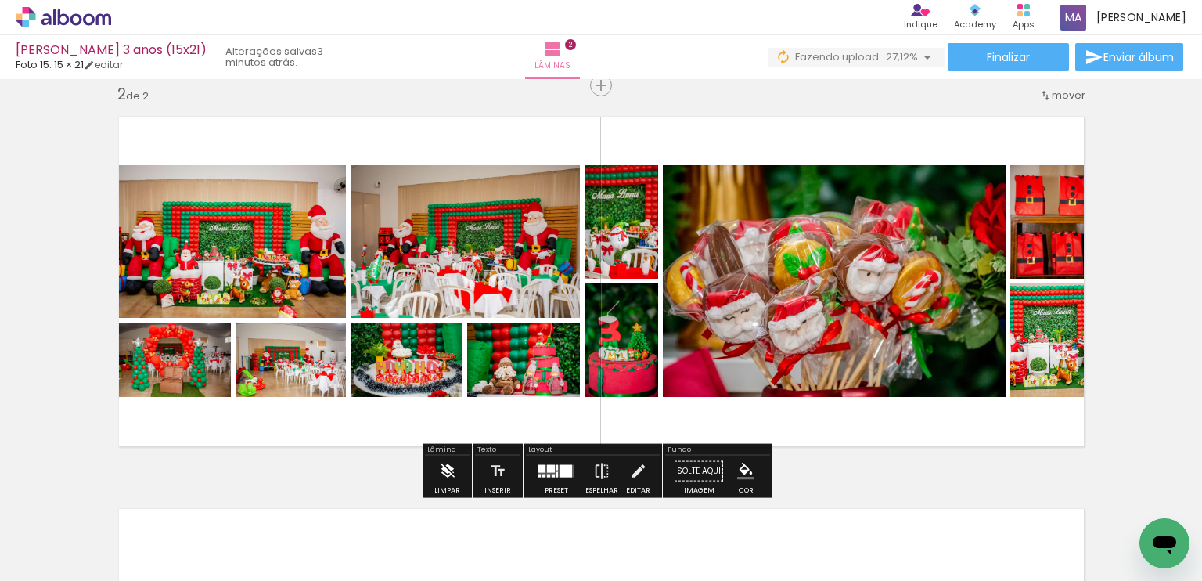
click at [435, 462] on paper-button "Limpar" at bounding box center [447, 475] width 34 height 40
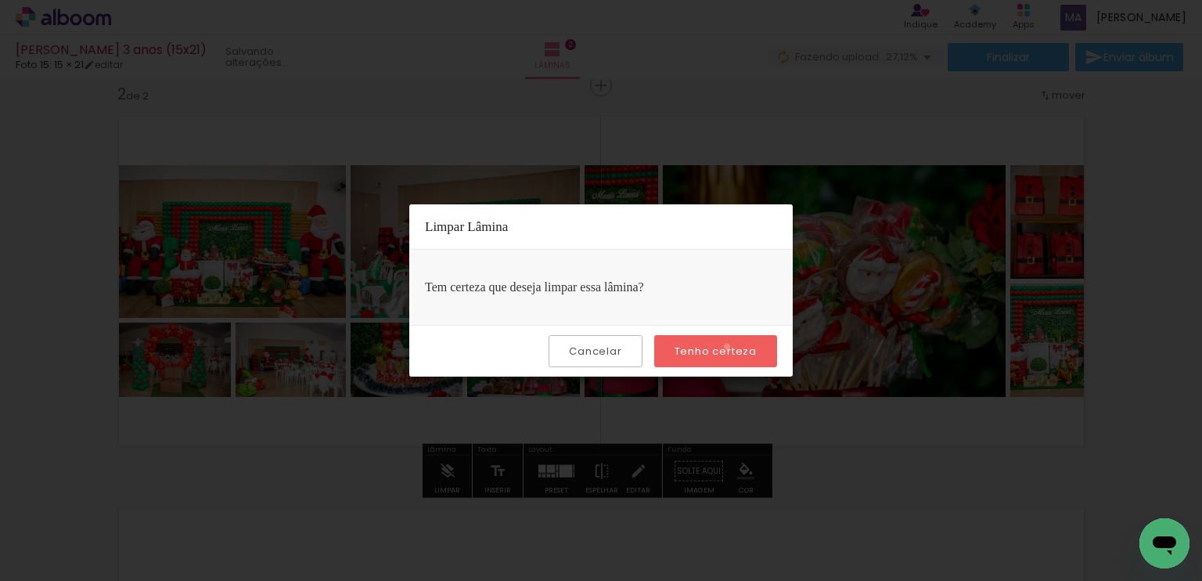
click at [0, 0] on slot "Tenho certeza" at bounding box center [0, 0] width 0 height 0
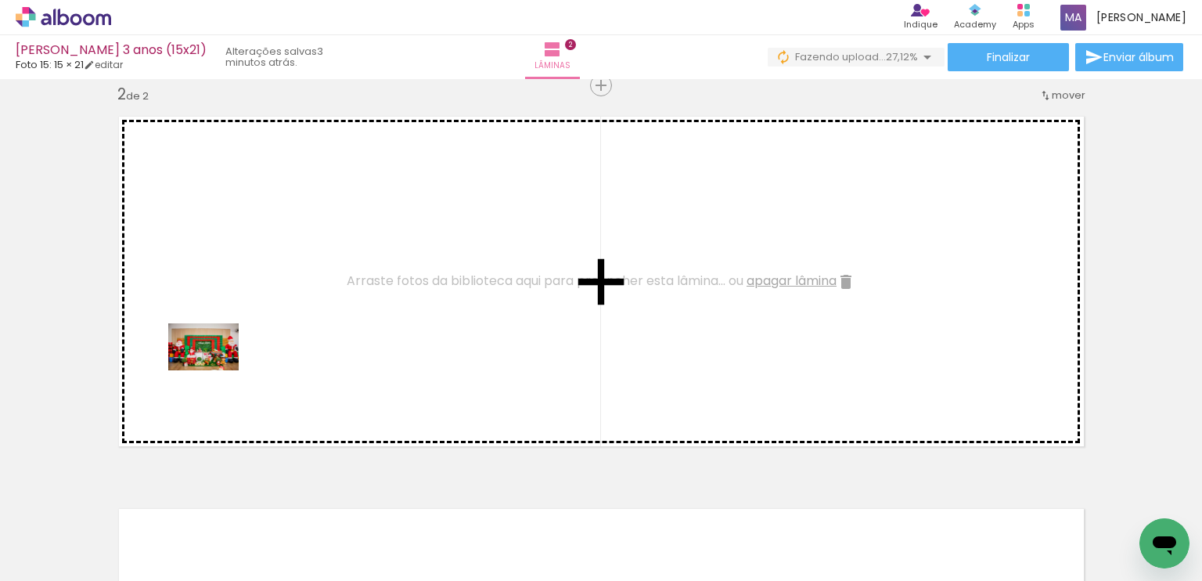
drag, startPoint x: 163, startPoint y: 538, endPoint x: 215, endPoint y: 370, distance: 176.2
click at [215, 370] on quentale-workspace at bounding box center [601, 290] width 1202 height 581
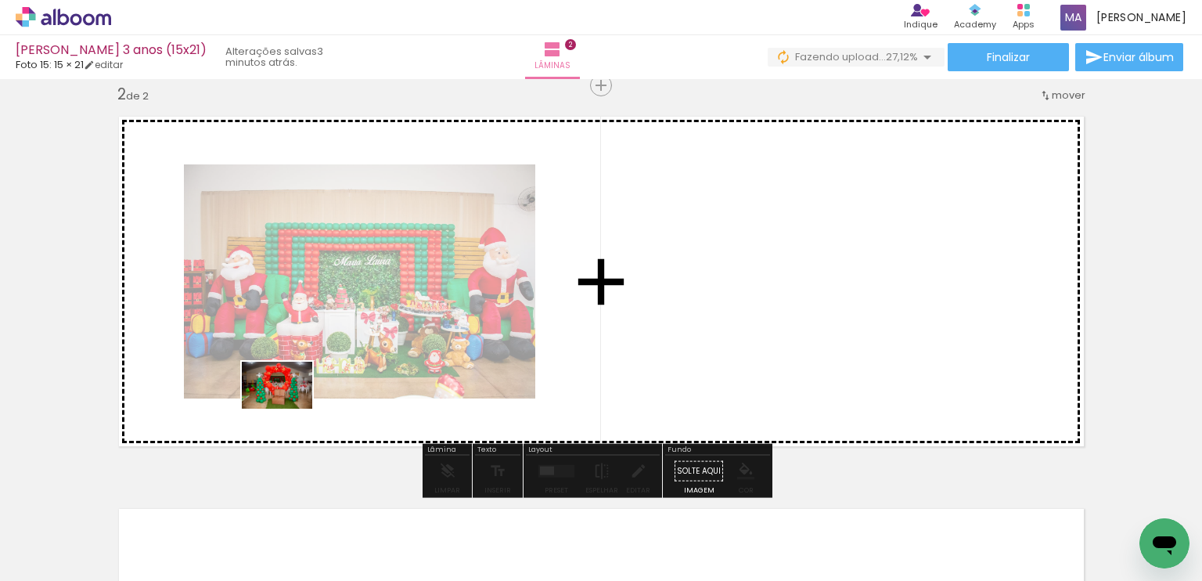
drag, startPoint x: 239, startPoint y: 499, endPoint x: 293, endPoint y: 403, distance: 110.4
click at [293, 403] on quentale-workspace at bounding box center [601, 290] width 1202 height 581
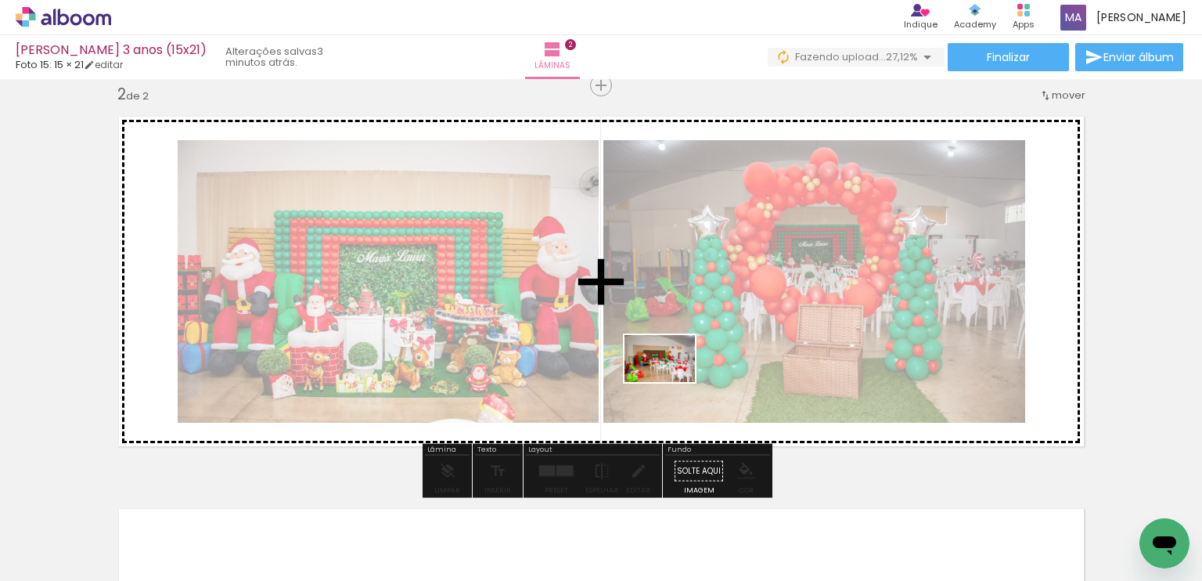
drag, startPoint x: 354, startPoint y: 534, endPoint x: 625, endPoint y: 418, distance: 295.5
click at [670, 382] on quentale-workspace at bounding box center [601, 290] width 1202 height 581
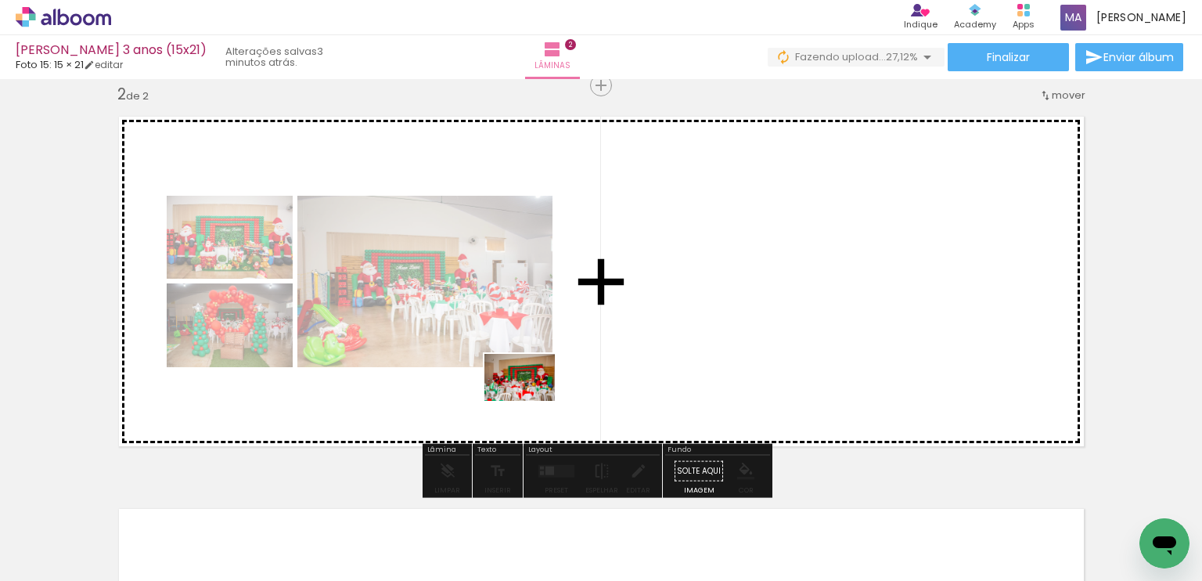
drag, startPoint x: 455, startPoint y: 494, endPoint x: 531, endPoint y: 434, distance: 96.9
click at [538, 397] on quentale-workspace at bounding box center [601, 290] width 1202 height 581
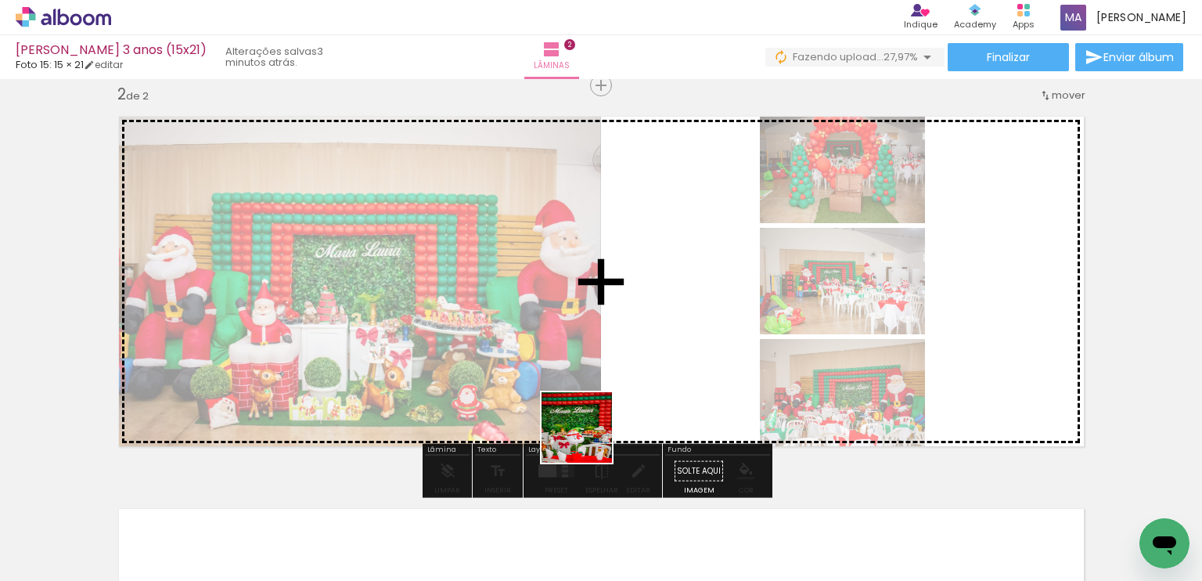
drag, startPoint x: 518, startPoint y: 534, endPoint x: 651, endPoint y: 379, distance: 204.2
click at [651, 379] on quentale-workspace at bounding box center [601, 290] width 1202 height 581
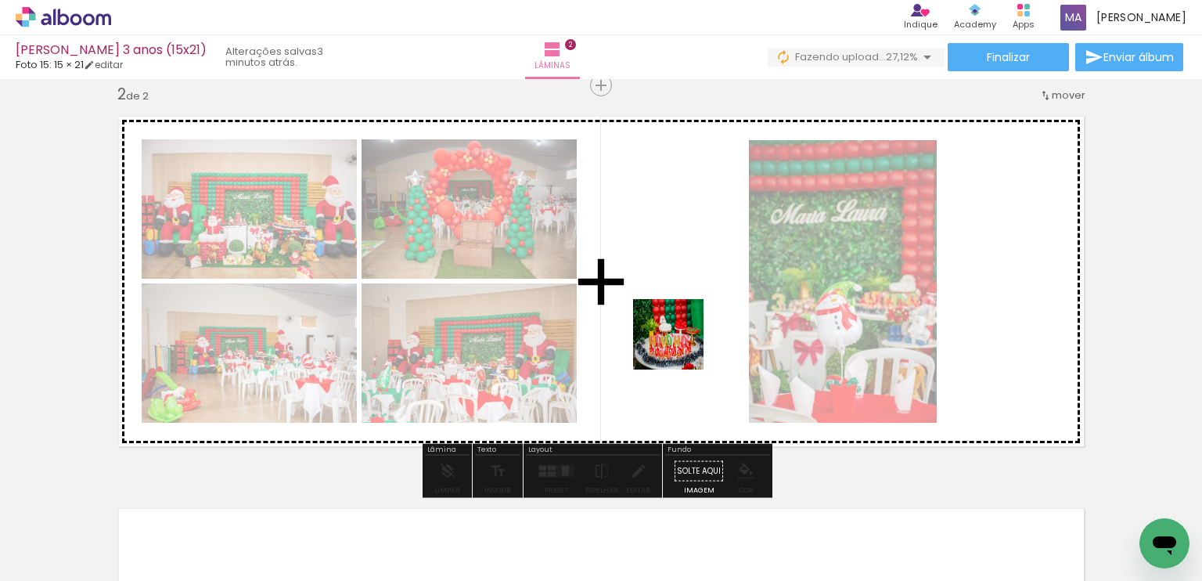
drag, startPoint x: 585, startPoint y: 527, endPoint x: 682, endPoint y: 340, distance: 211.4
click at [682, 340] on quentale-workspace at bounding box center [601, 290] width 1202 height 581
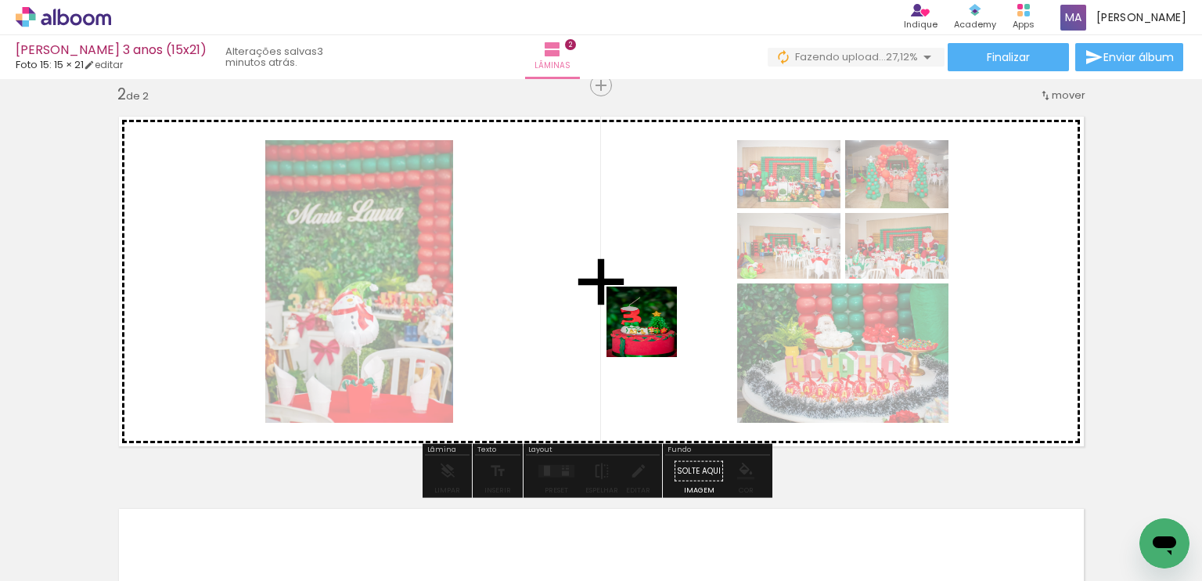
drag, startPoint x: 687, startPoint y: 516, endPoint x: 651, endPoint y: 327, distance: 192.0
click at [651, 327] on quentale-workspace at bounding box center [601, 290] width 1202 height 581
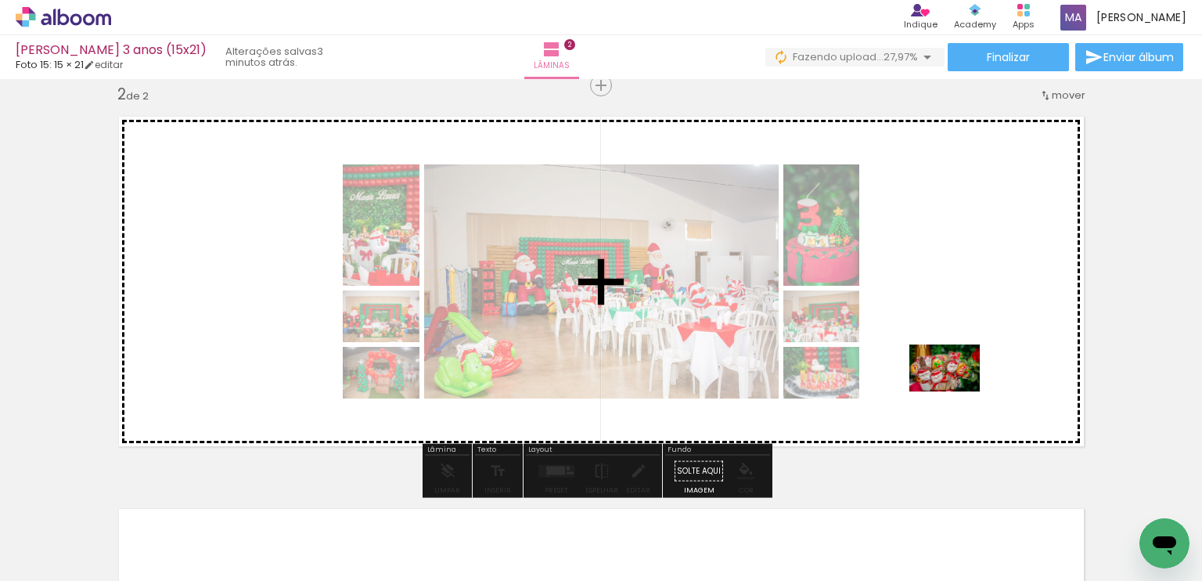
drag, startPoint x: 853, startPoint y: 540, endPoint x: 956, endPoint y: 391, distance: 181.0
click at [956, 391] on quentale-workspace at bounding box center [601, 290] width 1202 height 581
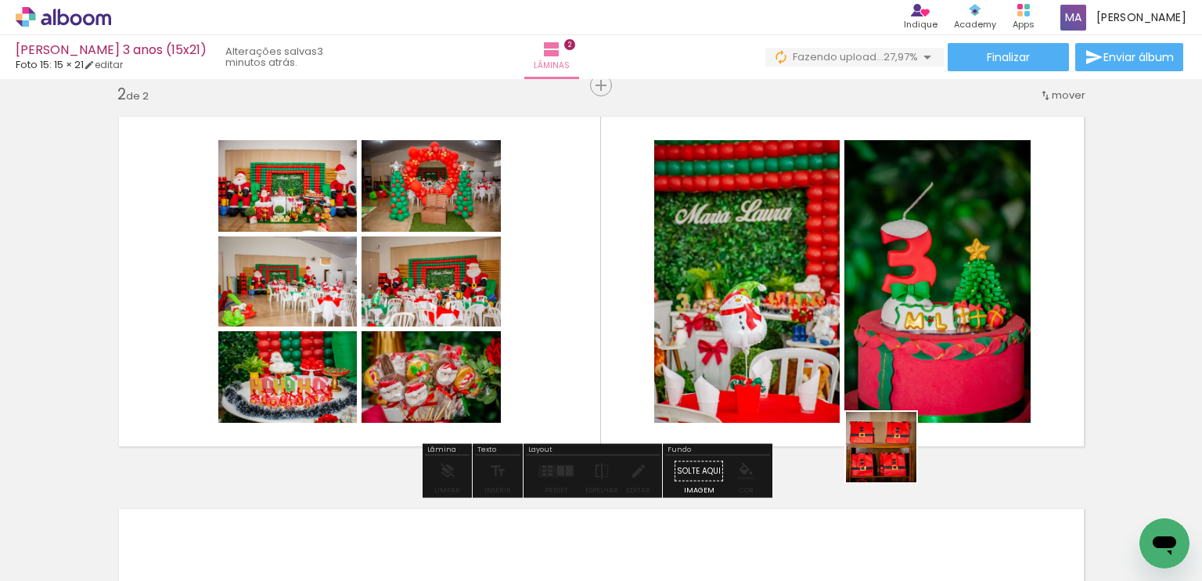
drag, startPoint x: 893, startPoint y: 459, endPoint x: 833, endPoint y: 362, distance: 113.6
click at [833, 362] on quentale-workspace at bounding box center [601, 290] width 1202 height 581
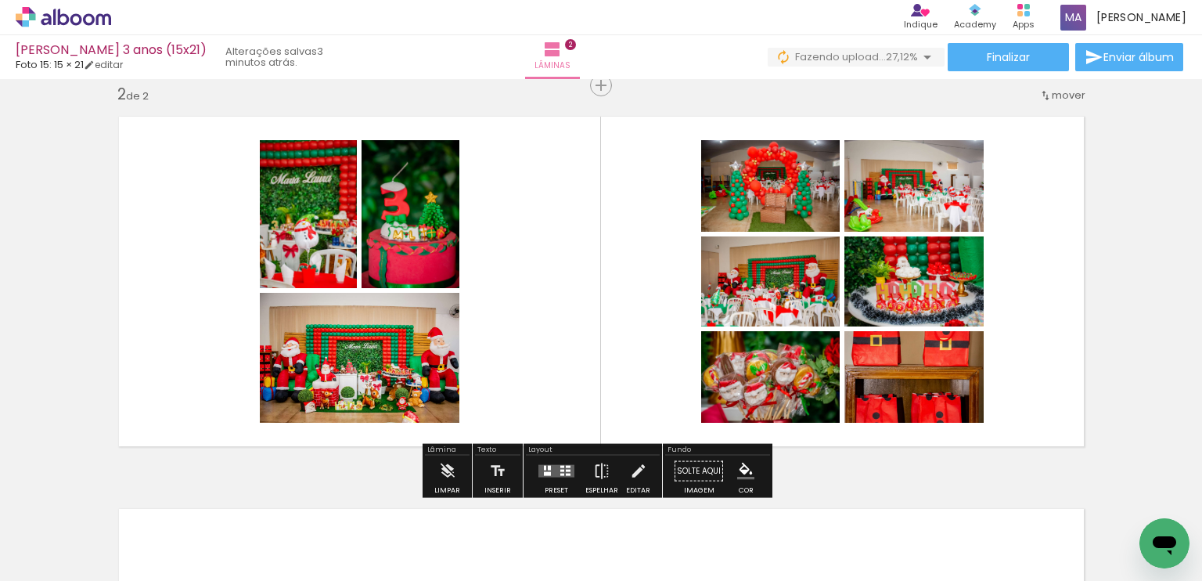
click at [1005, 498] on iron-icon at bounding box center [999, 496] width 16 height 16
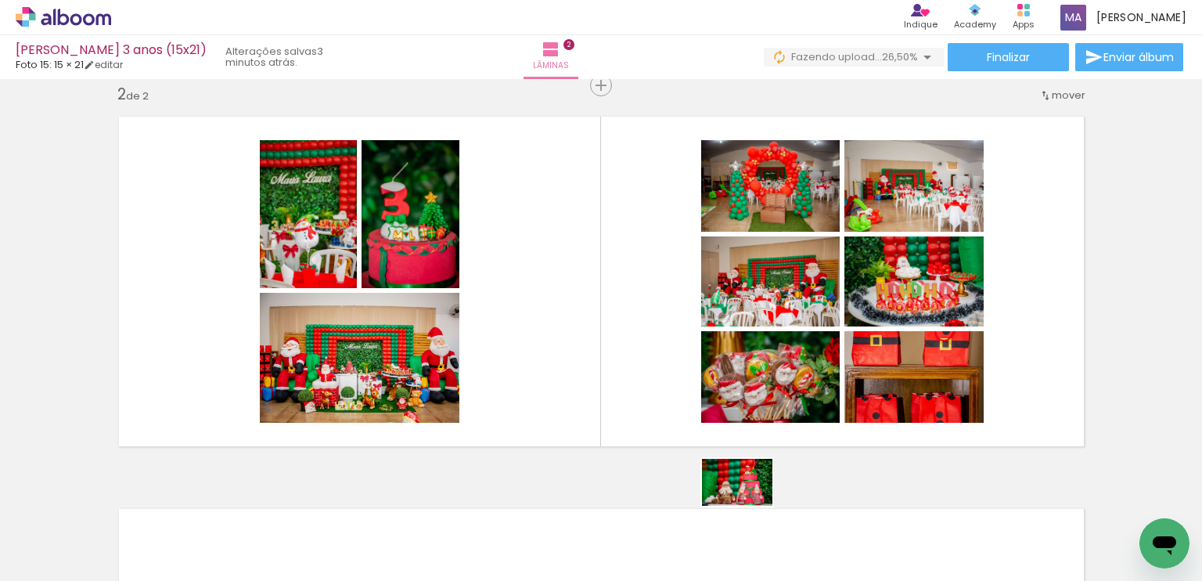
drag, startPoint x: 742, startPoint y: 501, endPoint x: 749, endPoint y: 506, distance: 8.5
click at [746, 506] on paper-icon-button at bounding box center [736, 497] width 20 height 20
click at [744, 504] on iron-icon at bounding box center [736, 496] width 16 height 16
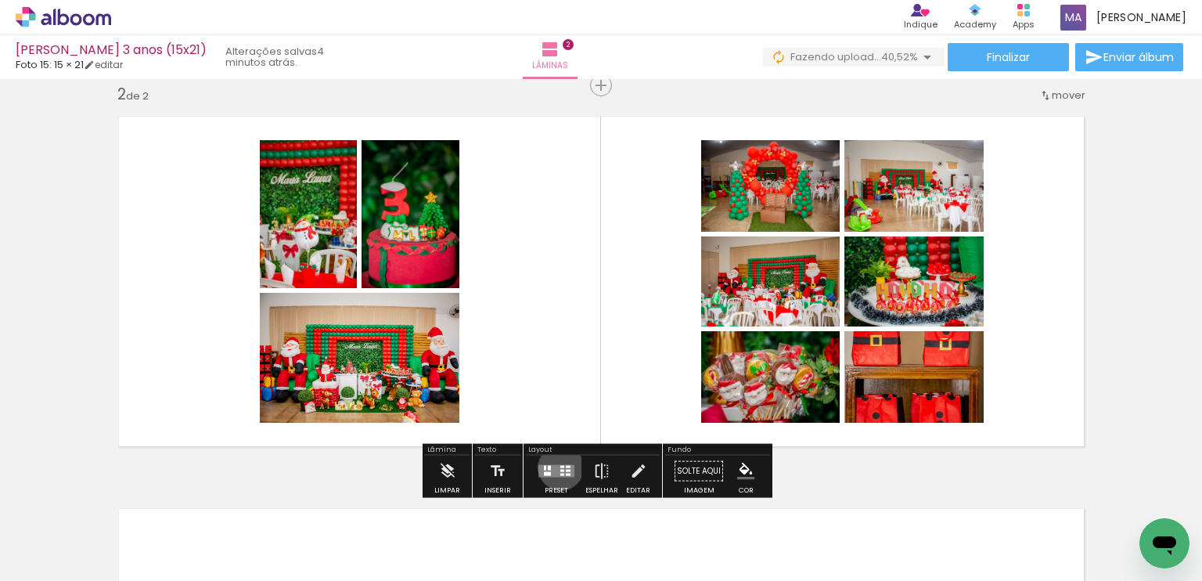
click at [560, 466] on div at bounding box center [562, 467] width 4 height 2
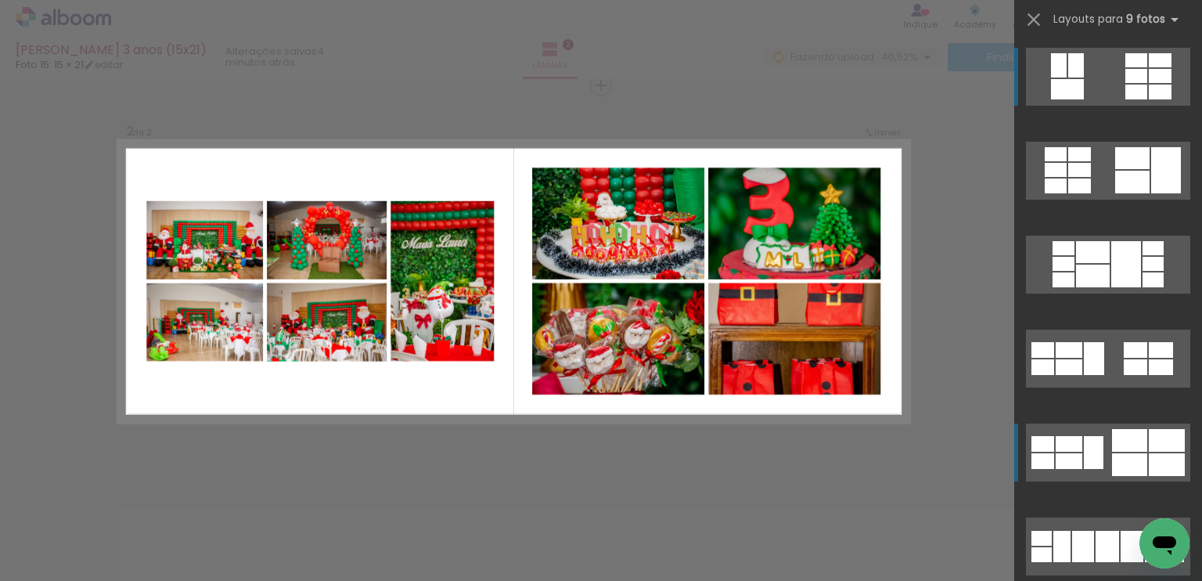
click at [1112, 446] on div at bounding box center [1129, 440] width 35 height 23
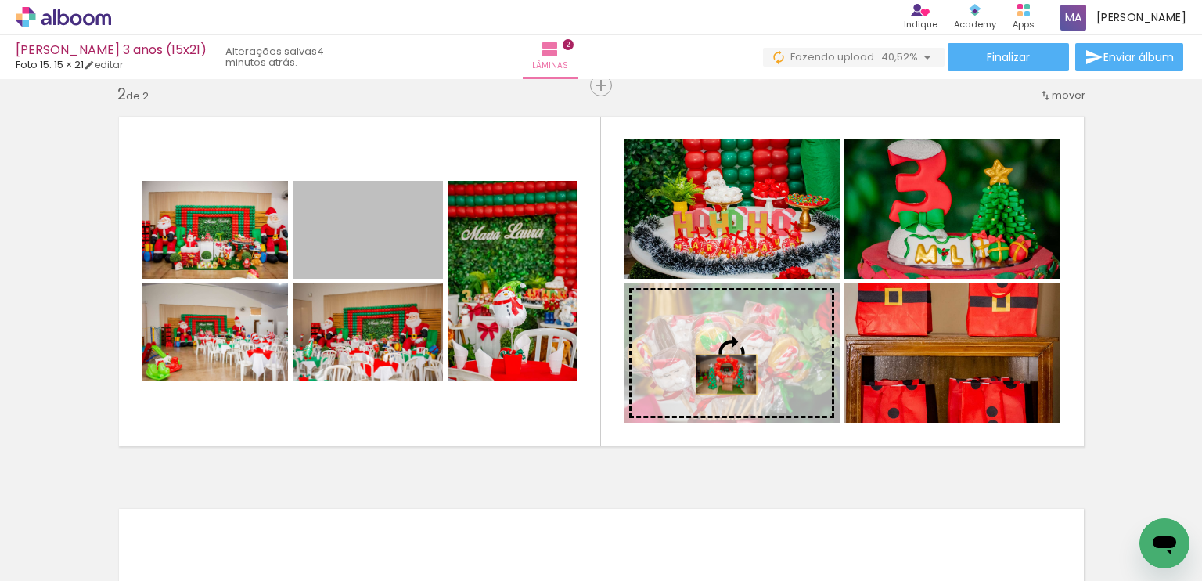
drag, startPoint x: 386, startPoint y: 255, endPoint x: 720, endPoint y: 374, distance: 354.7
click at [0, 0] on slot at bounding box center [0, 0] width 0 height 0
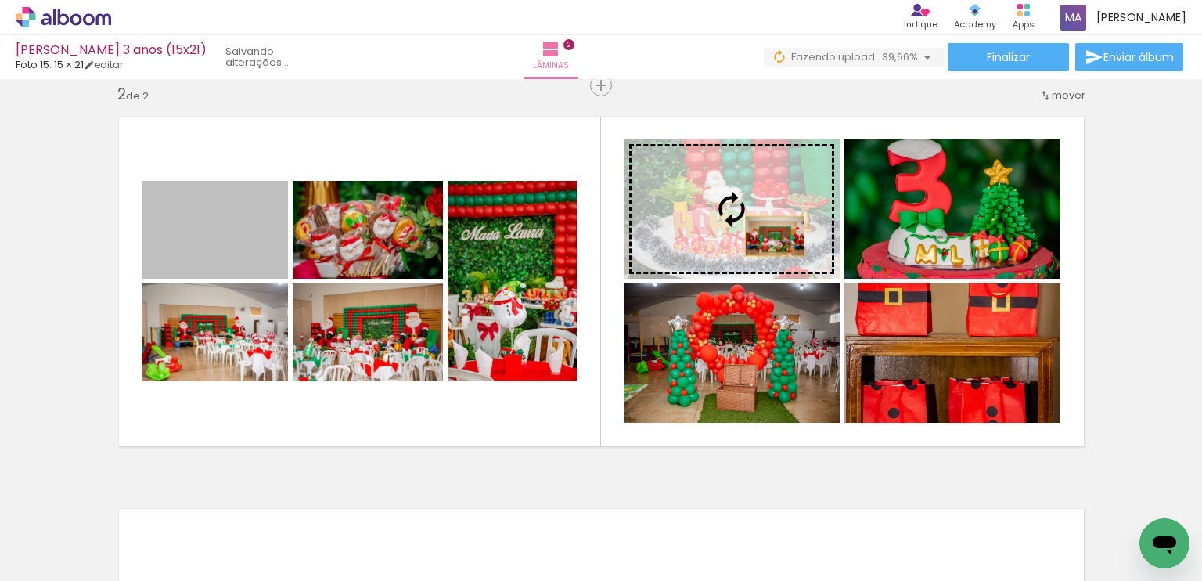
drag, startPoint x: 228, startPoint y: 258, endPoint x: 768, endPoint y: 236, distance: 541.2
click at [0, 0] on slot at bounding box center [0, 0] width 0 height 0
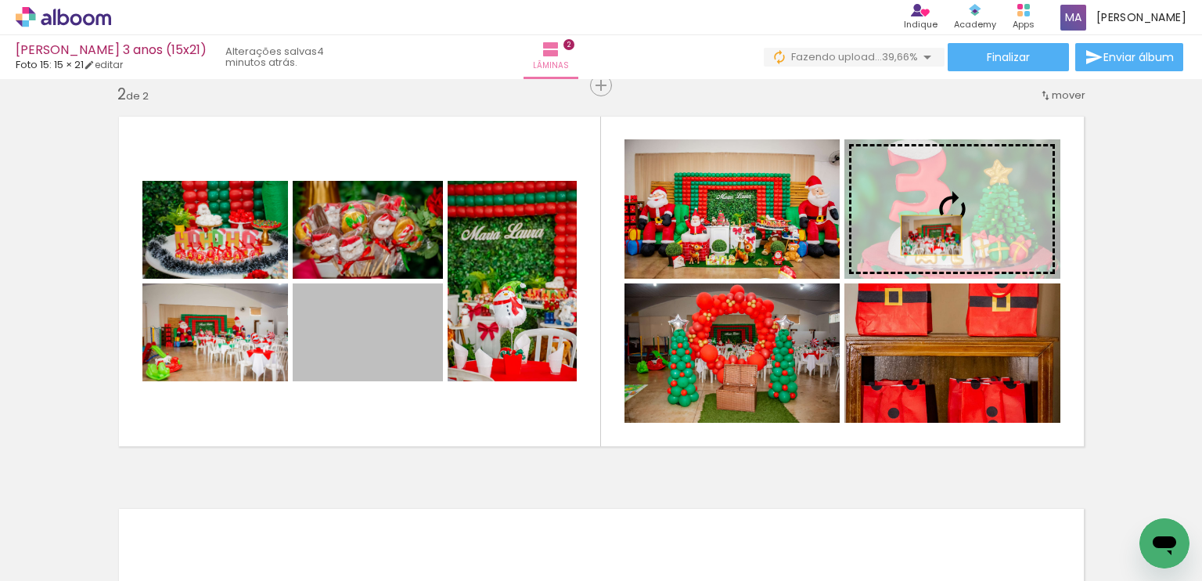
drag, startPoint x: 378, startPoint y: 366, endPoint x: 925, endPoint y: 235, distance: 562.6
click at [0, 0] on slot at bounding box center [0, 0] width 0 height 0
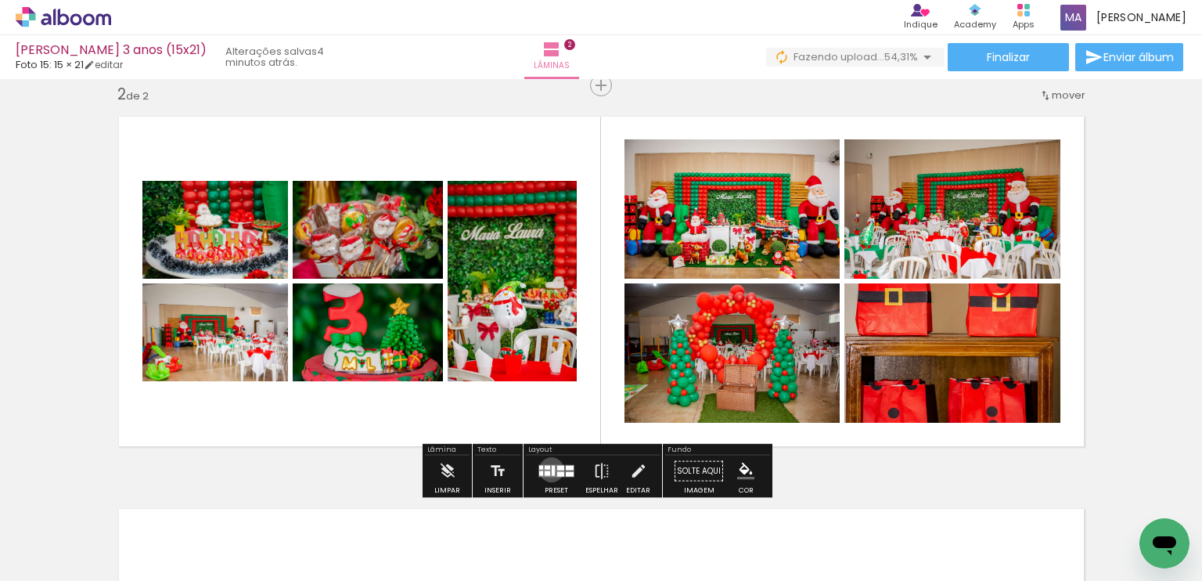
click at [552, 469] on div at bounding box center [553, 471] width 3 height 10
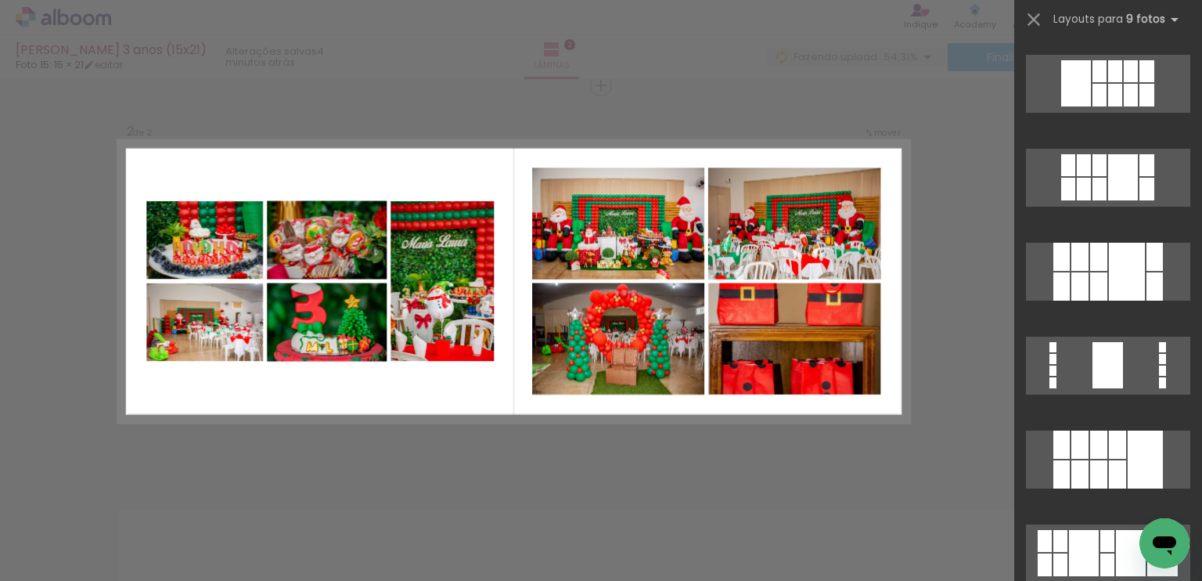
scroll to position [2693, 0]
